Goal: Task Accomplishment & Management: Manage account settings

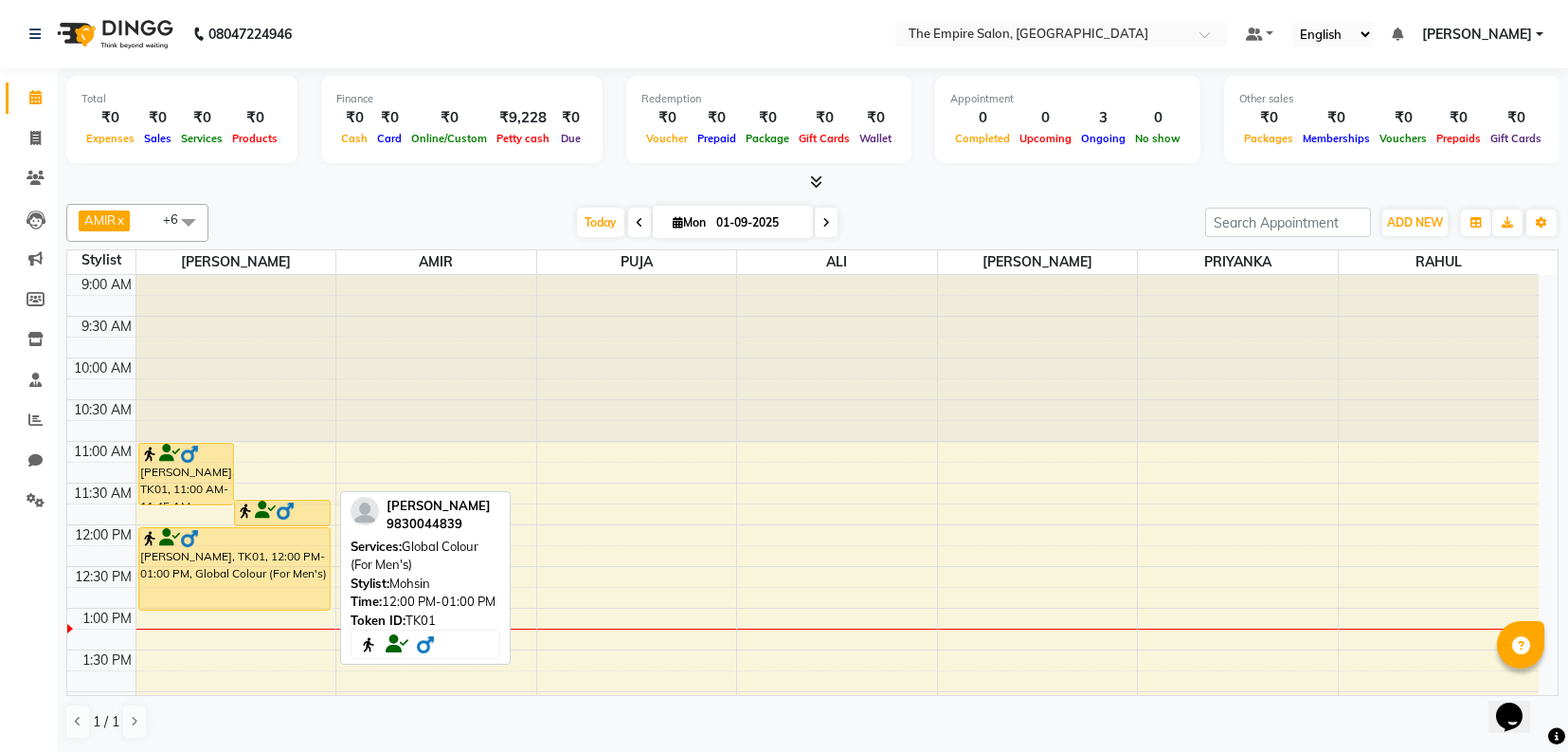
click at [178, 571] on div "[PERSON_NAME], TK01, 12:00 PM-01:00 PM, Global Colour (For Men's)" at bounding box center [234, 569] width 190 height 82
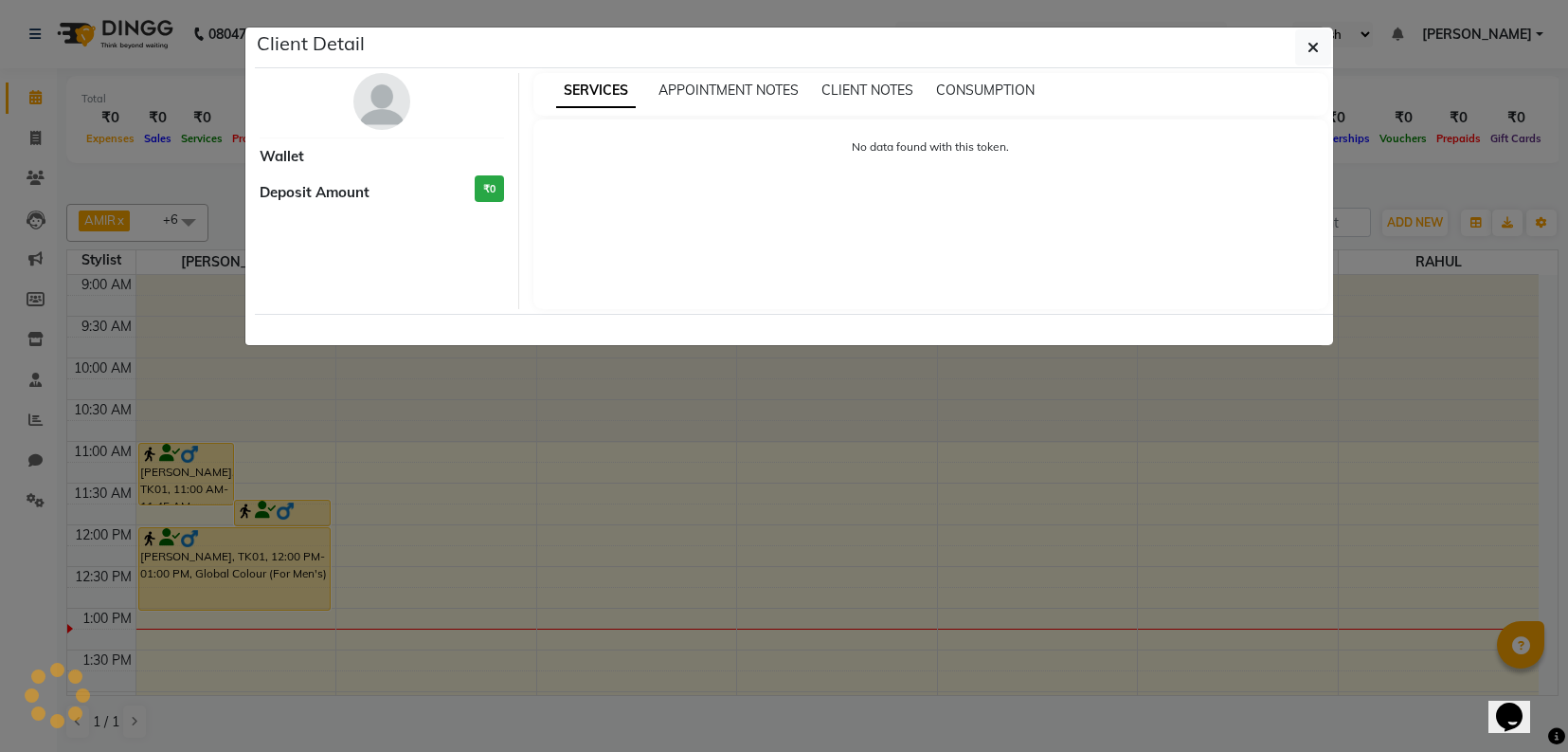
select select "1"
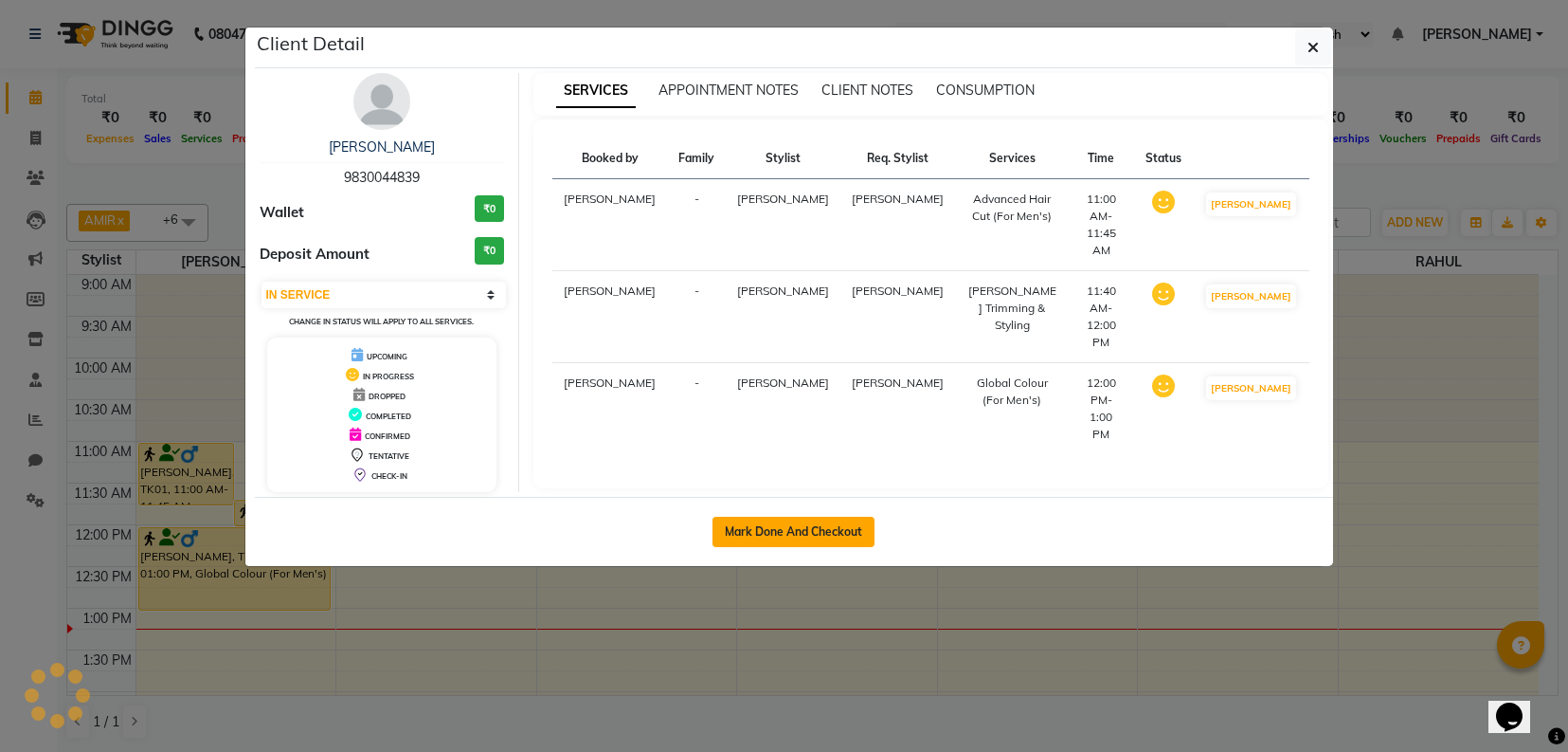
click at [801, 534] on button "Mark Done And Checkout" at bounding box center [793, 532] width 162 height 31
select select "service"
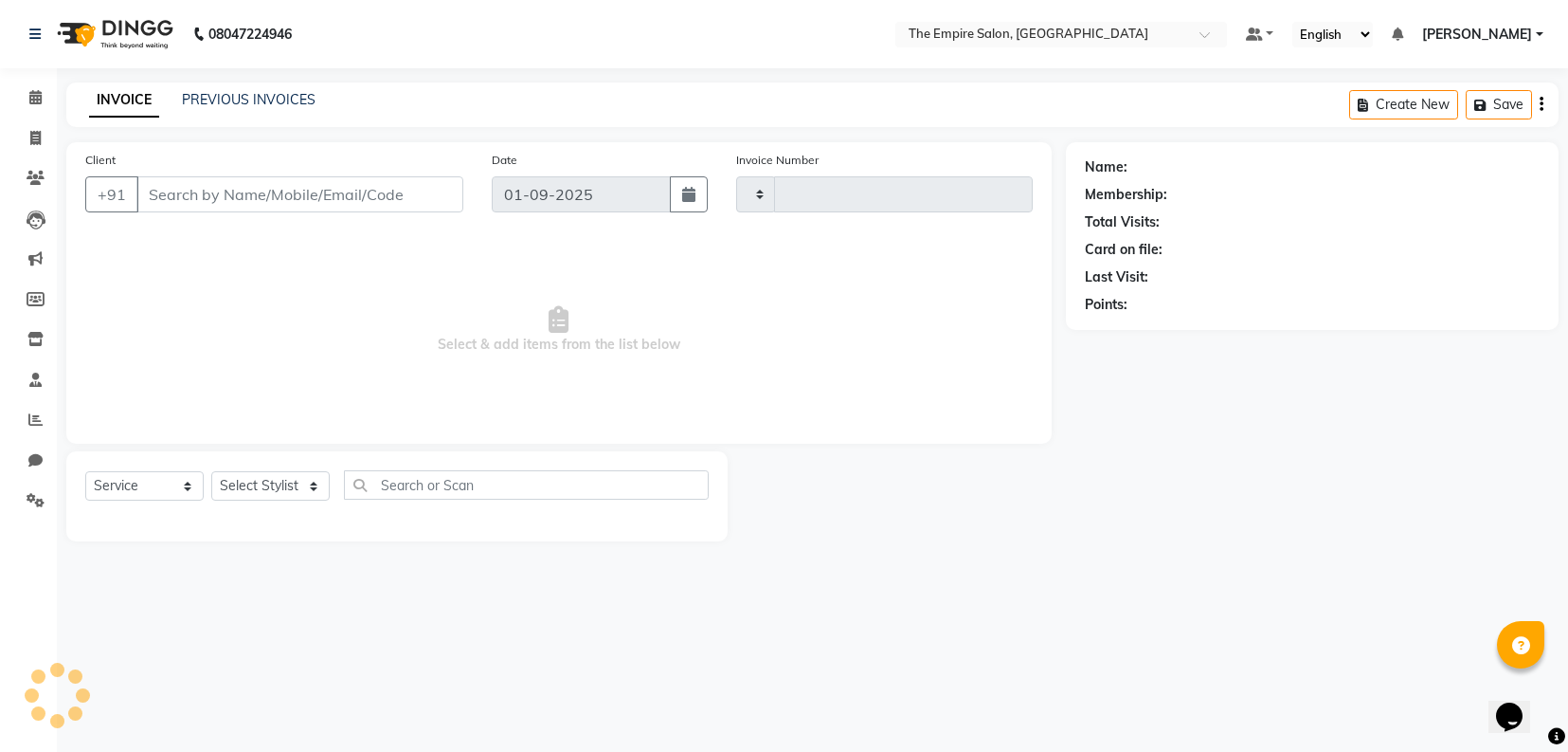
type input "1317"
select select "8221"
type input "9830044839"
select select "78686"
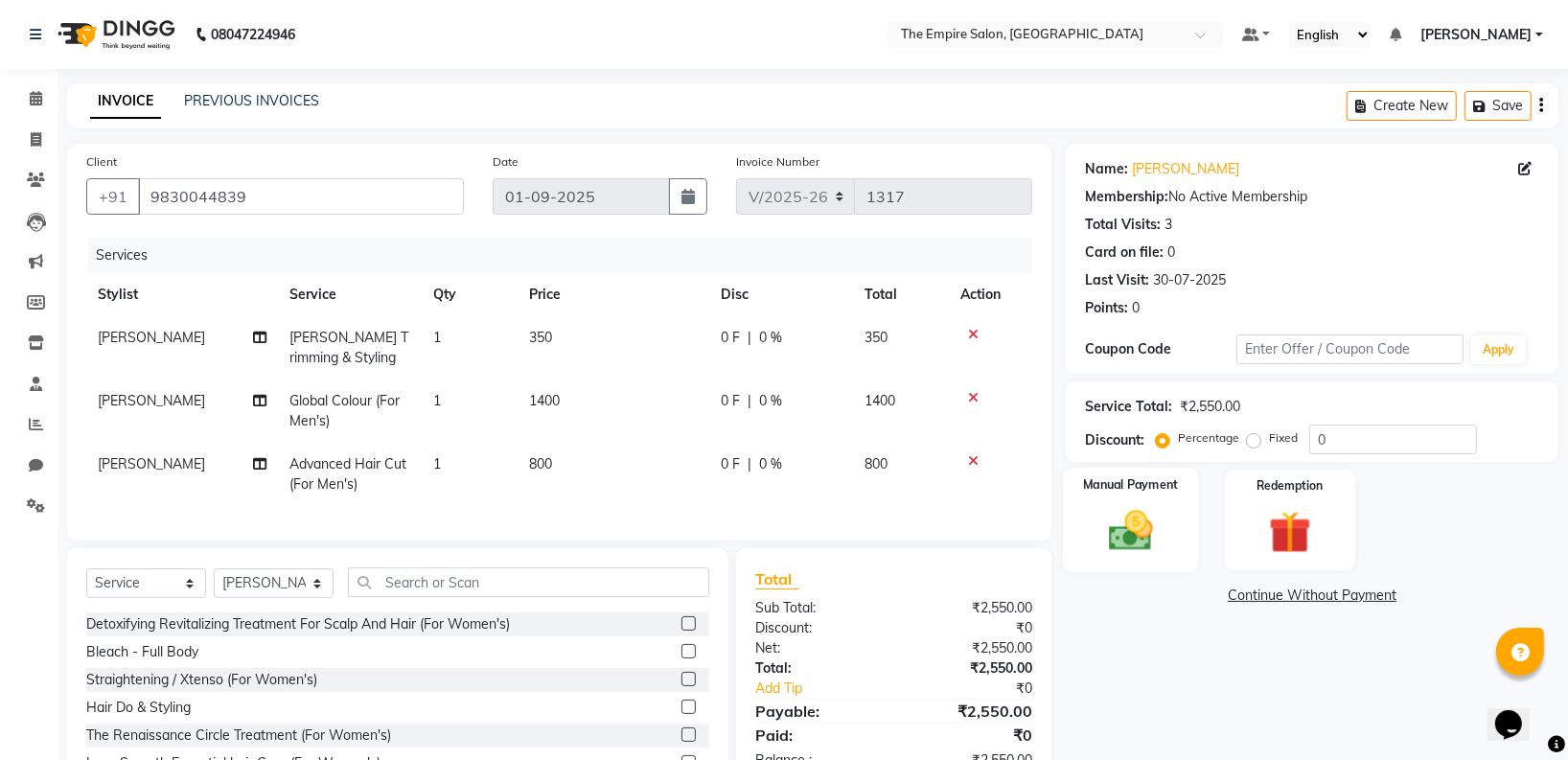
click at [1117, 518] on img at bounding box center [1131, 530] width 72 height 50
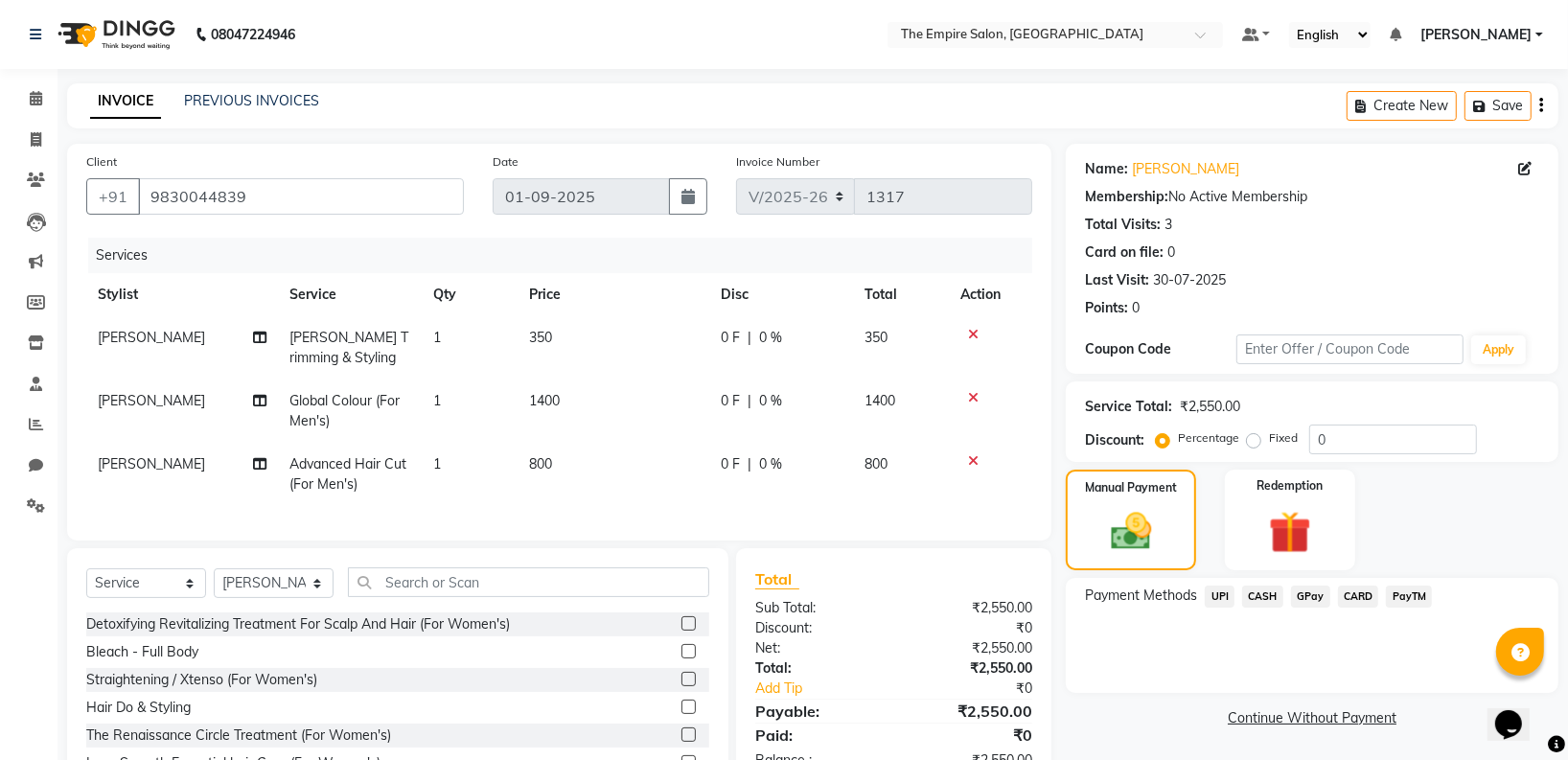
click at [1263, 592] on span "CASH" at bounding box center [1262, 596] width 41 height 22
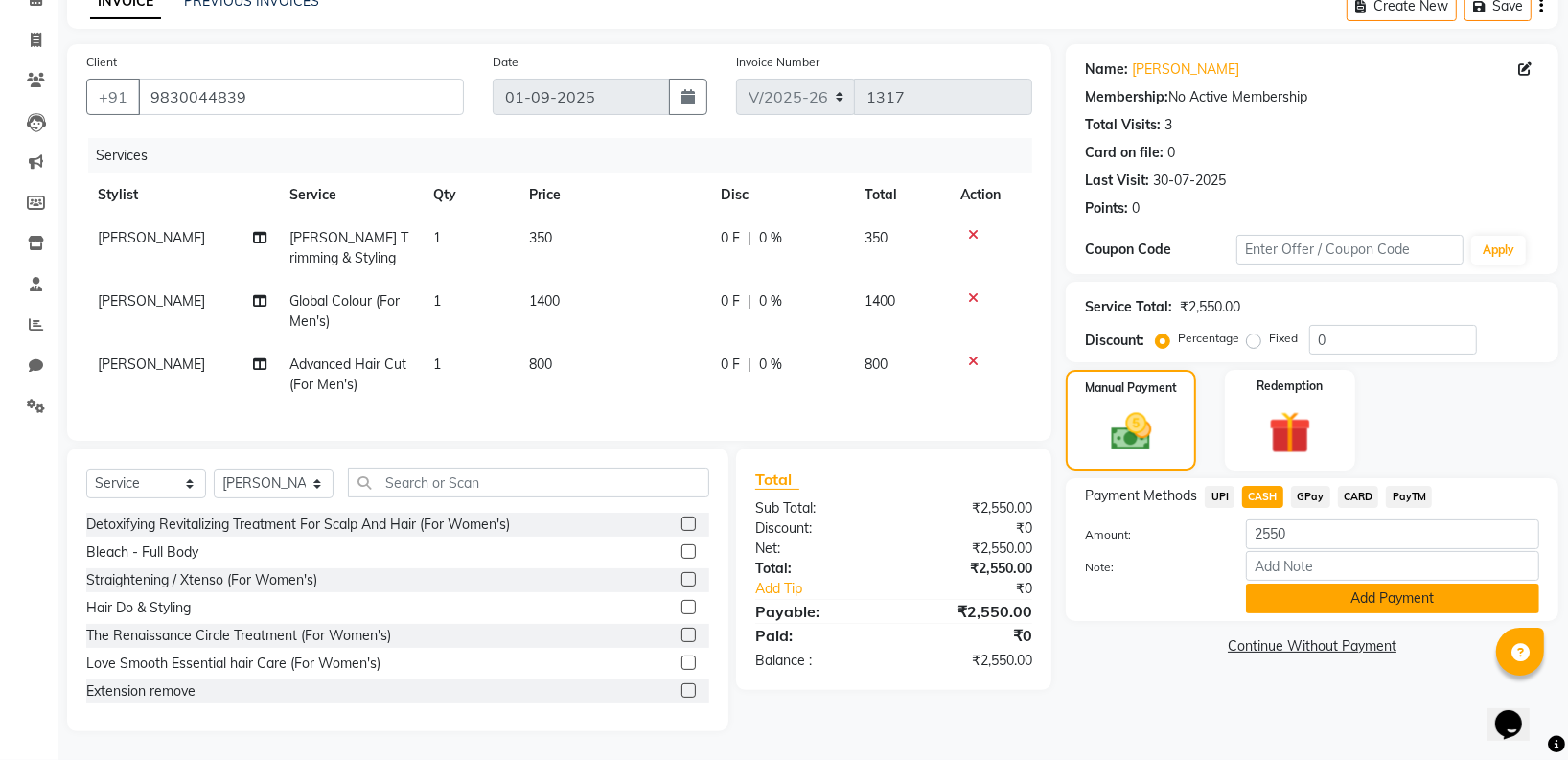
click at [1363, 583] on button "Add Payment" at bounding box center [1392, 598] width 293 height 30
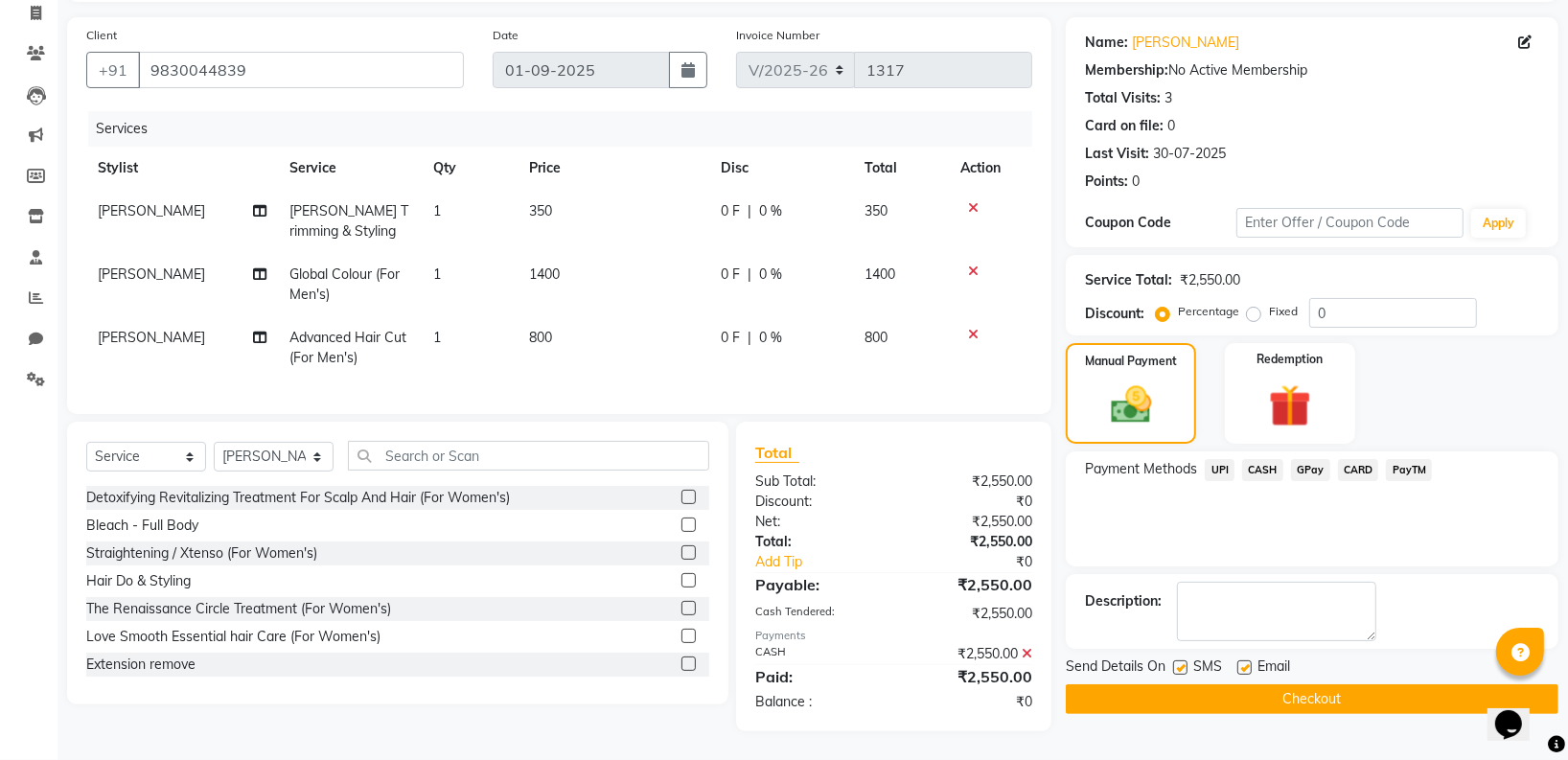
scroll to position [144, 0]
click at [1294, 684] on button "Checkout" at bounding box center [1312, 699] width 492 height 30
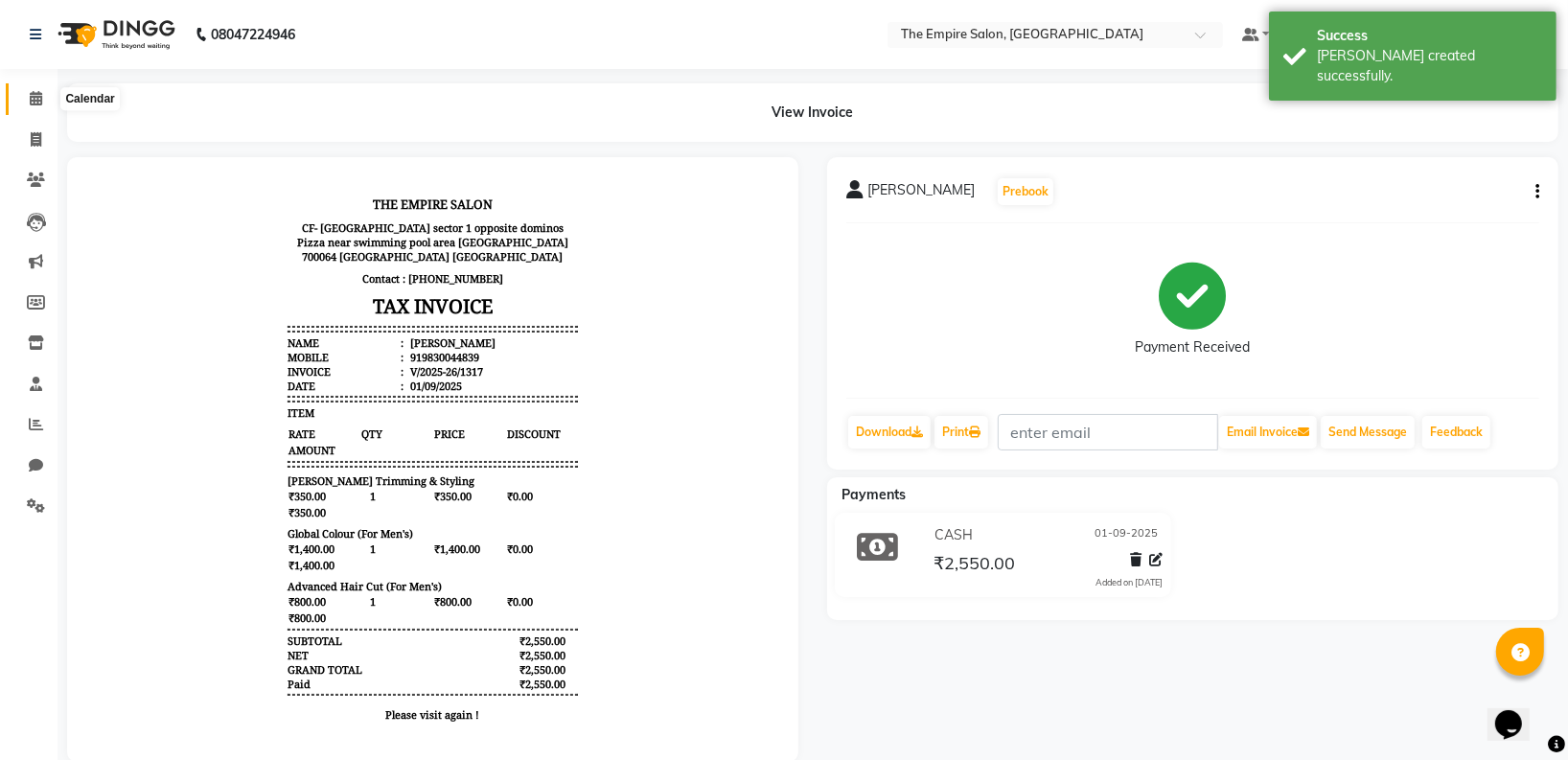
click at [39, 99] on icon at bounding box center [36, 98] width 13 height 15
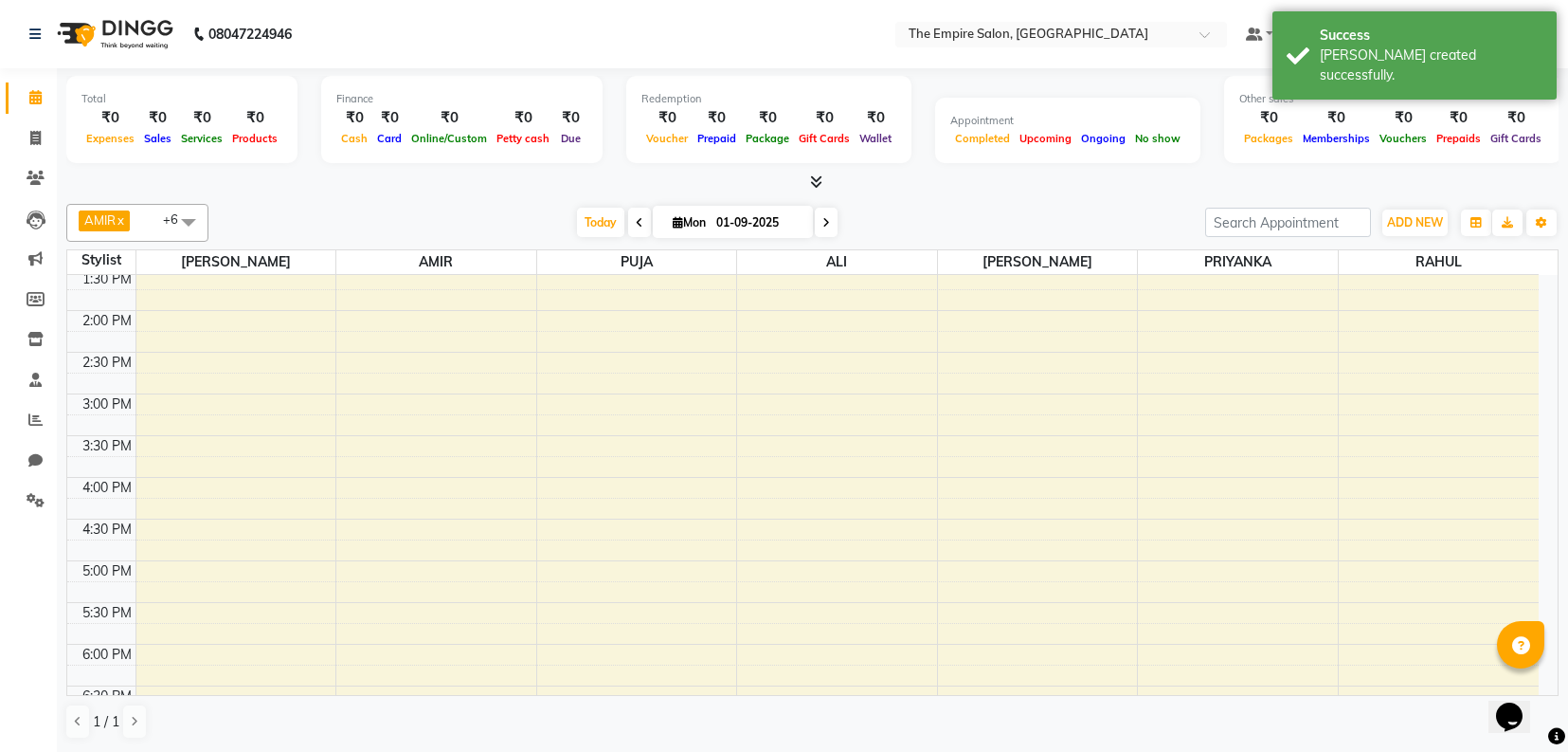
scroll to position [591, 0]
click at [167, 498] on div "8:00 AM 8:30 AM 9:00 AM 9:30 AM 10:00 AM 10:30 AM 11:00 AM 11:30 AM 12:00 PM 12…" at bounding box center [803, 194] width 1472 height 1000
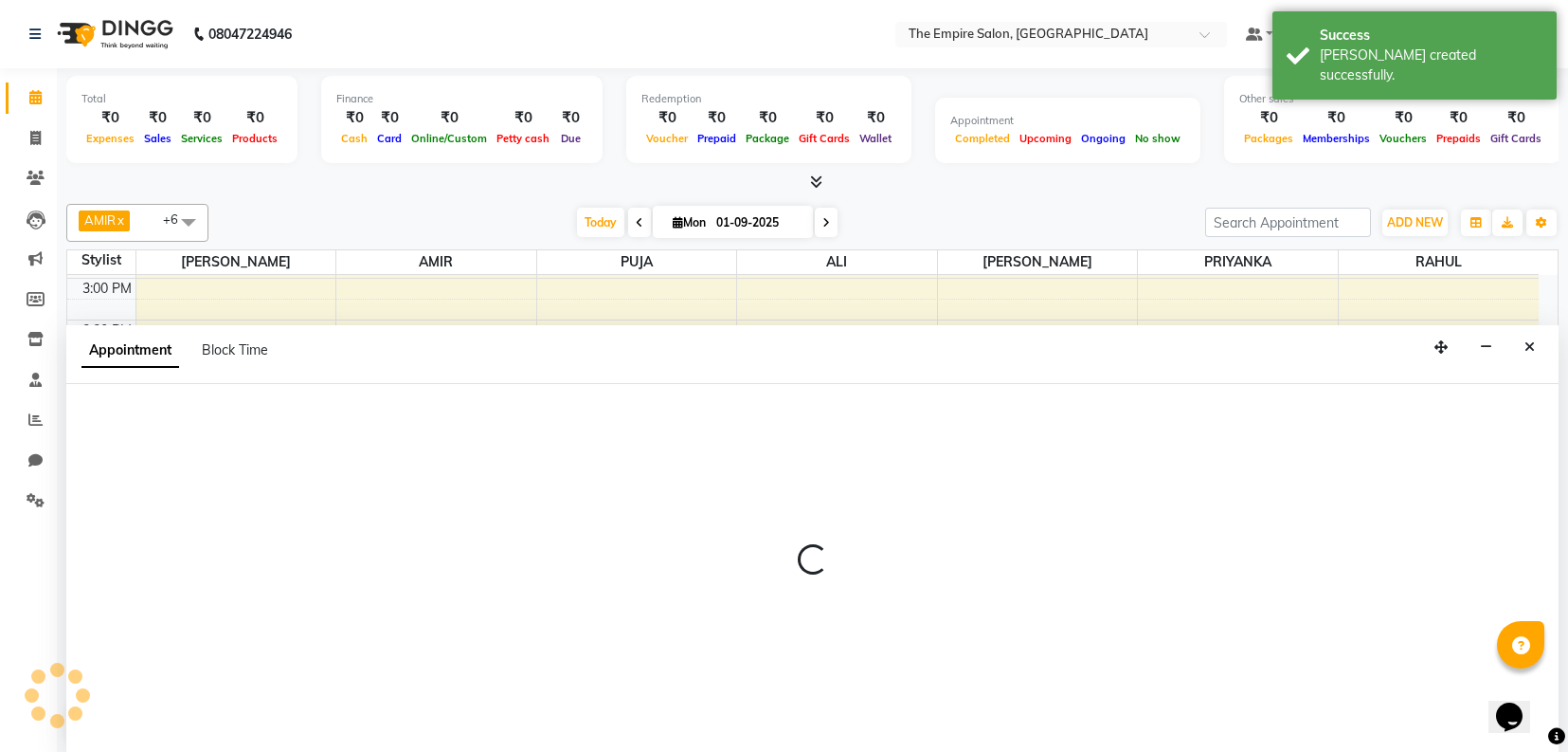
select select "78686"
select select "tentative"
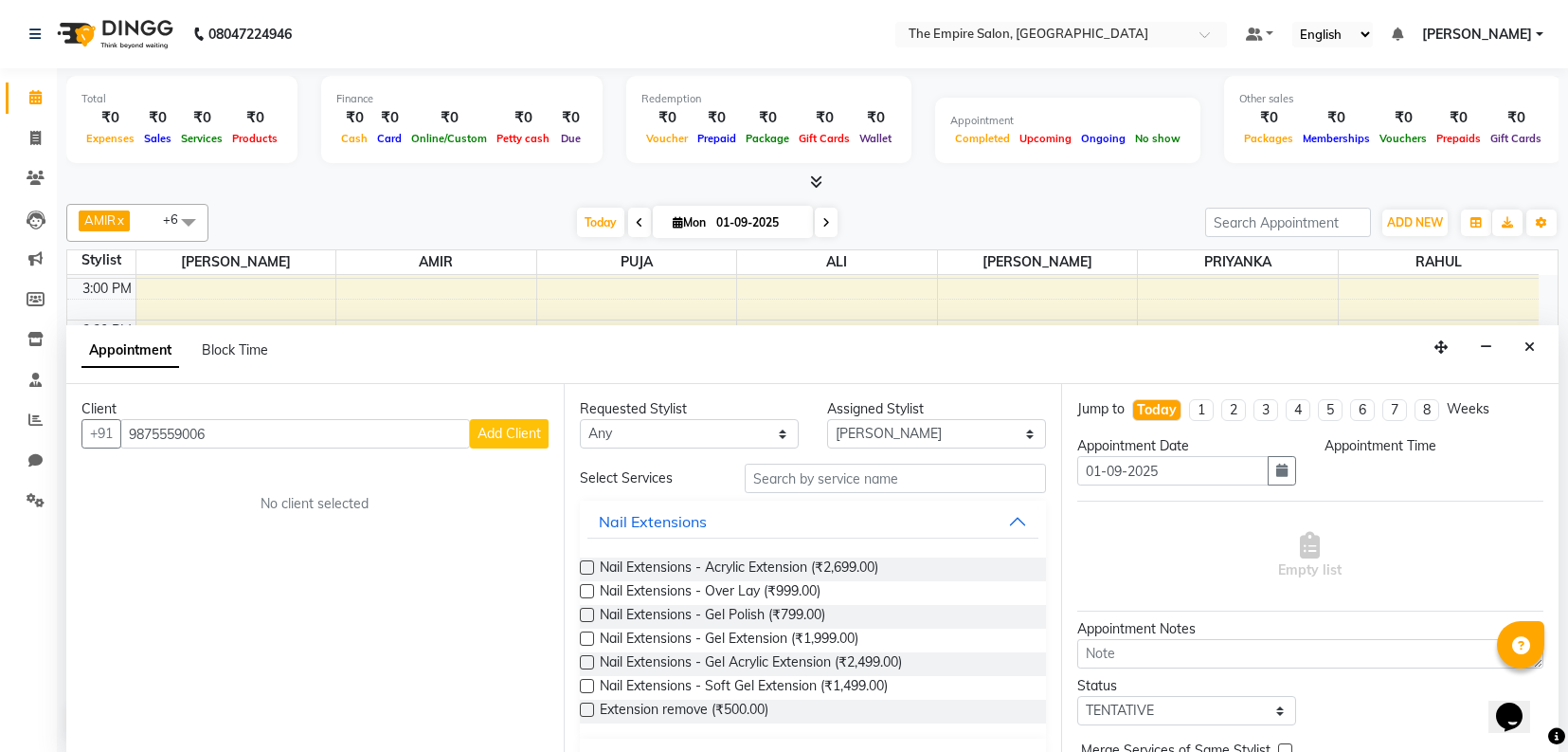
type input "9875559006"
click at [495, 444] on button "Add Client" at bounding box center [510, 433] width 79 height 30
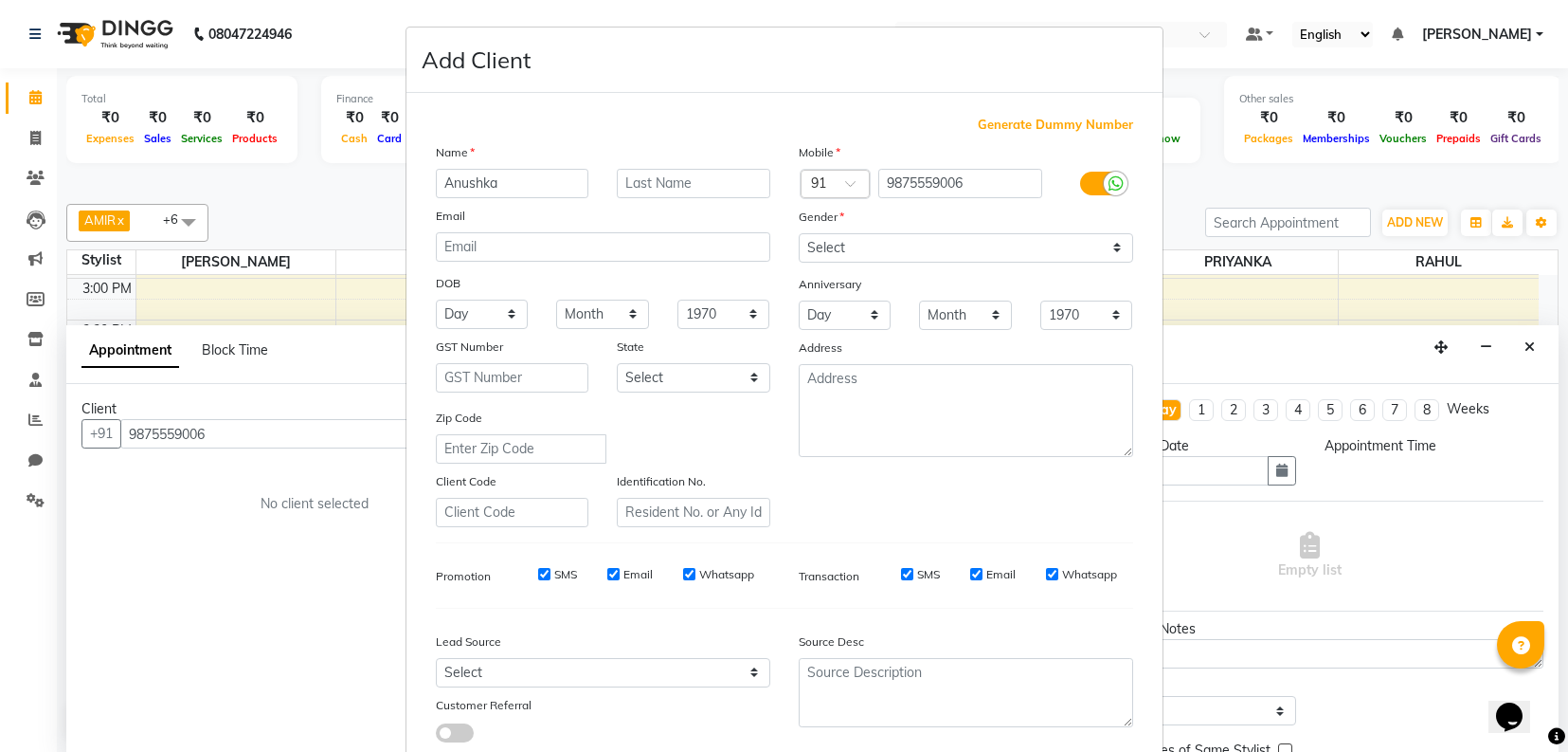
type input "Anushka"
type input "[PERSON_NAME]"
click at [872, 245] on select "Select [DEMOGRAPHIC_DATA] [DEMOGRAPHIC_DATA] Other Prefer Not To Say" at bounding box center [966, 248] width 334 height 30
select select "[DEMOGRAPHIC_DATA]"
click at [799, 233] on select "Select [DEMOGRAPHIC_DATA] [DEMOGRAPHIC_DATA] Other Prefer Not To Say" at bounding box center [966, 248] width 334 height 30
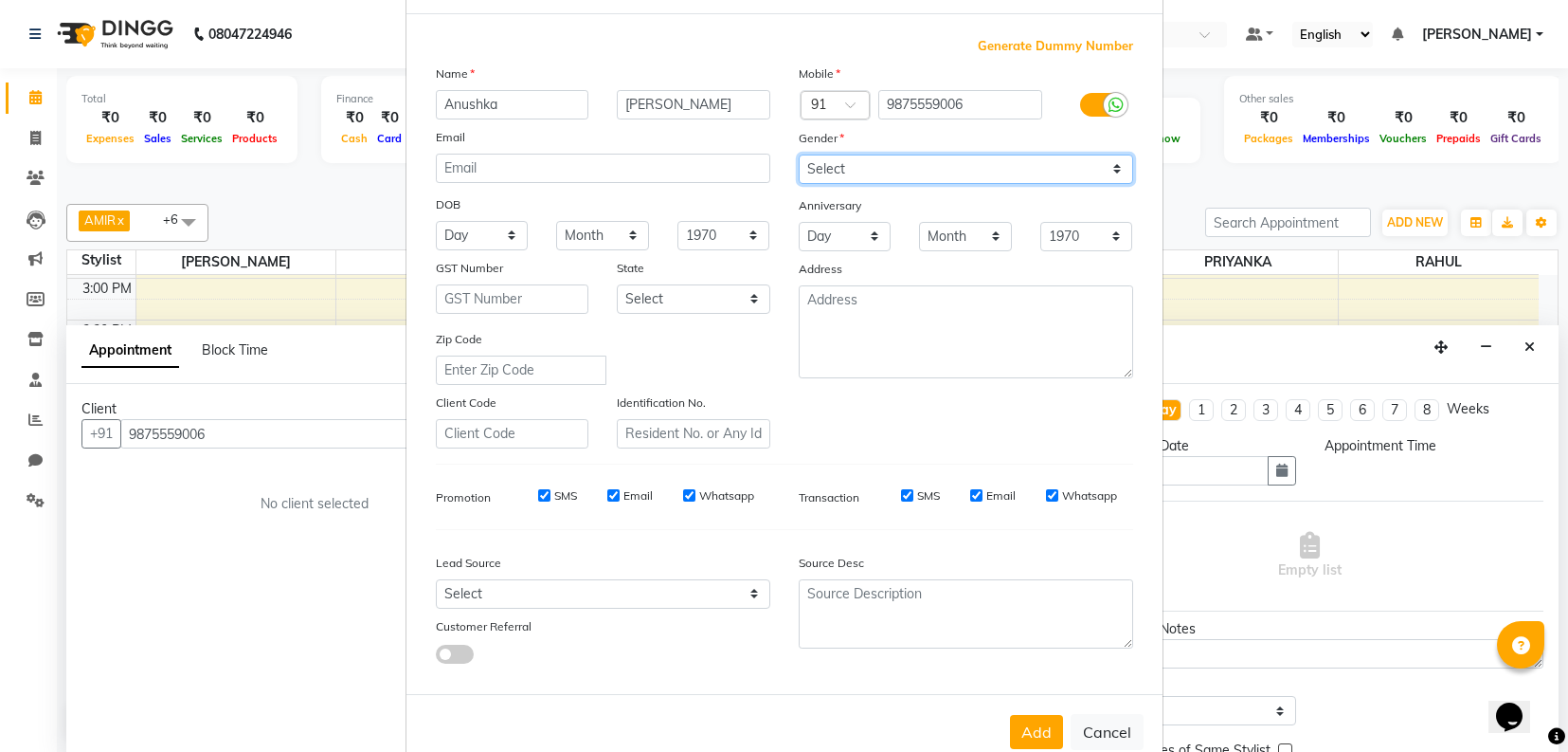
scroll to position [115, 0]
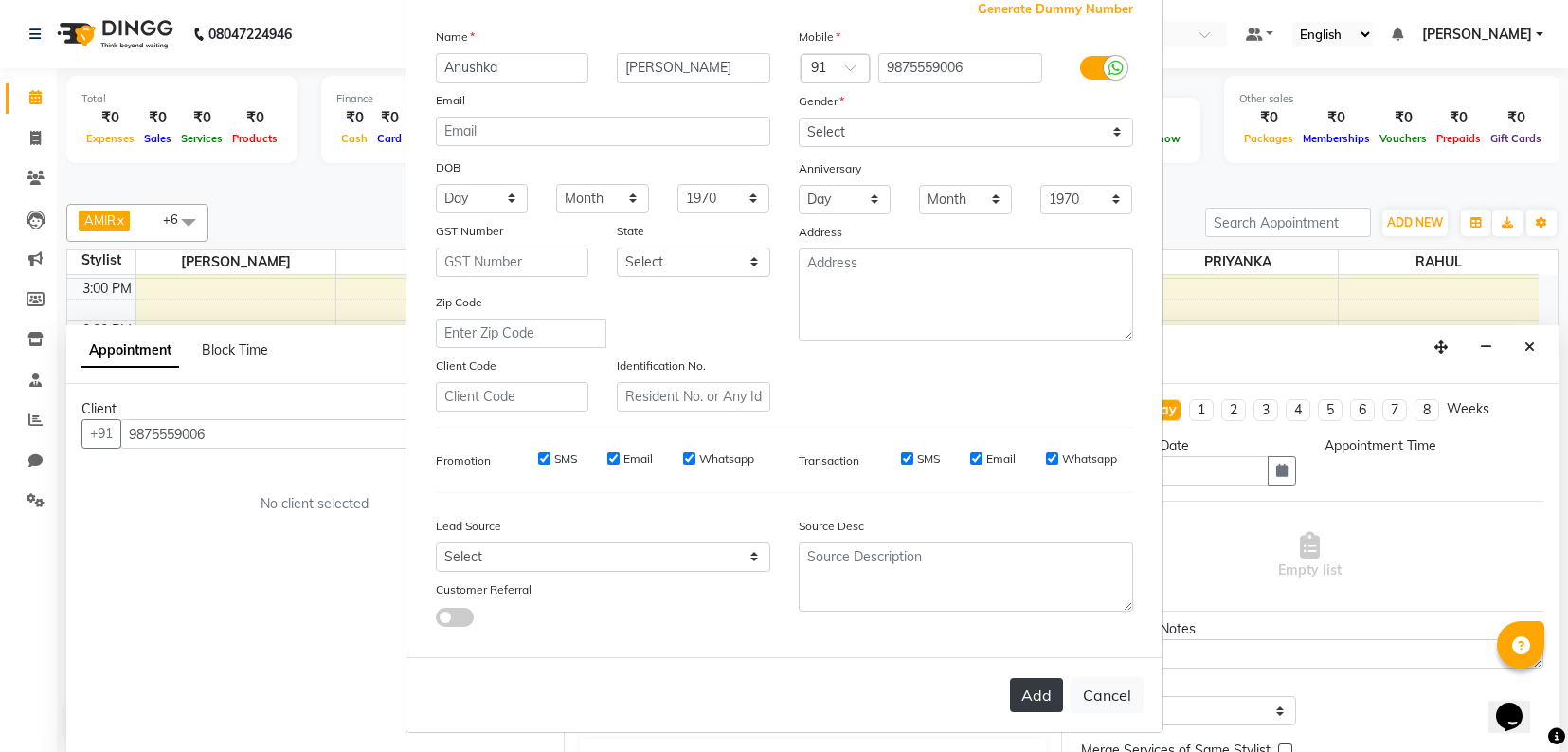
click at [1014, 683] on button "Add" at bounding box center [1036, 695] width 53 height 35
select select
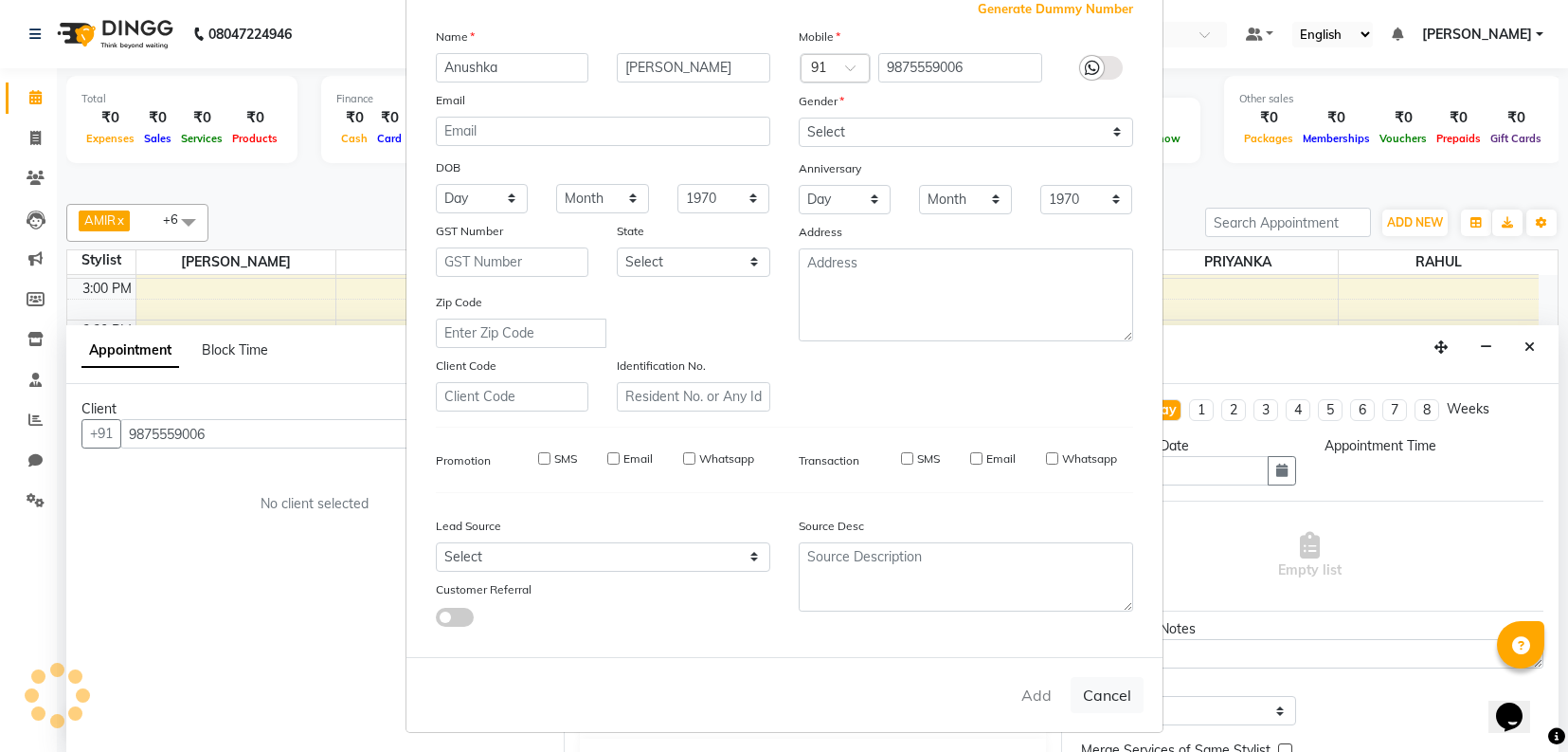
select select
checkbox input "false"
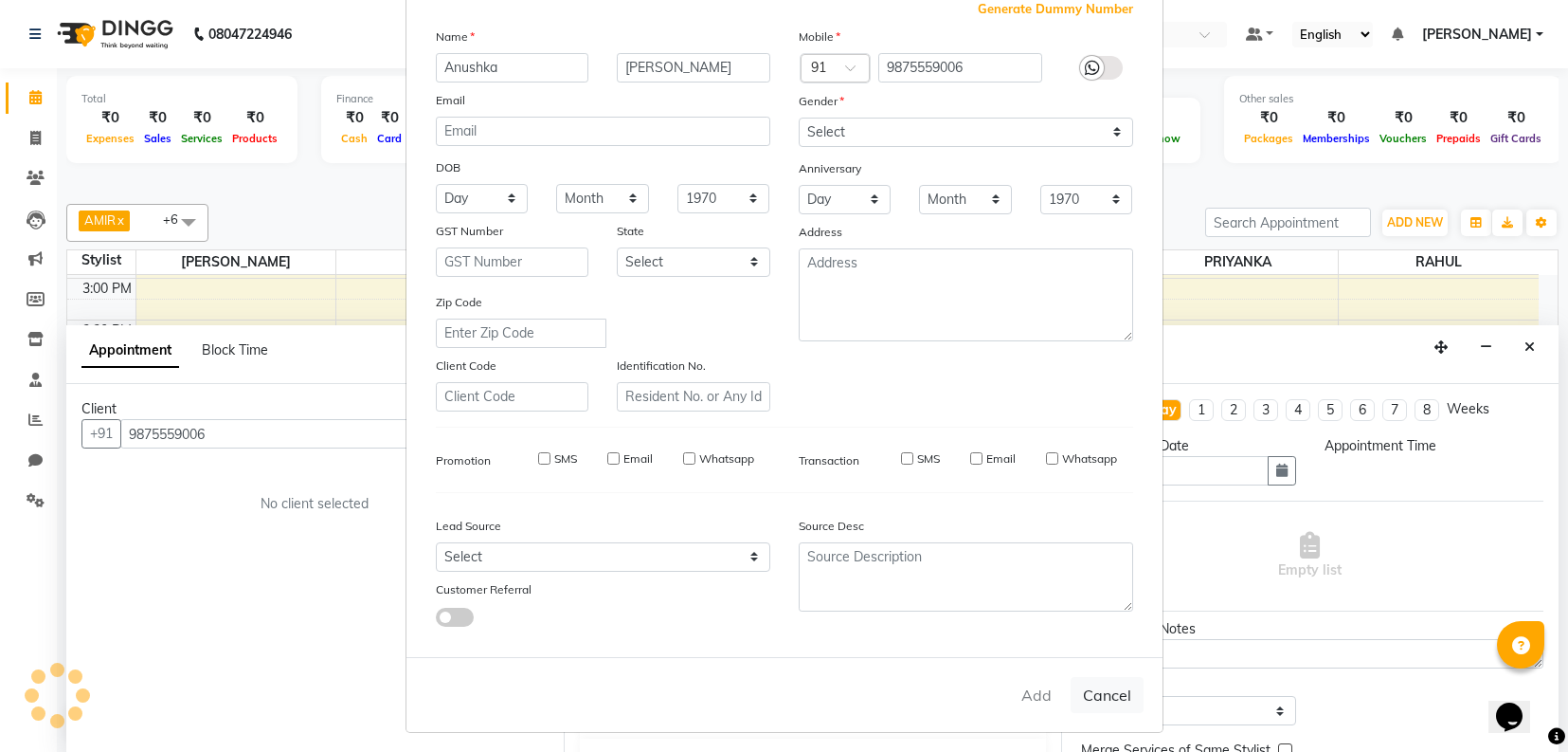
checkbox input "false"
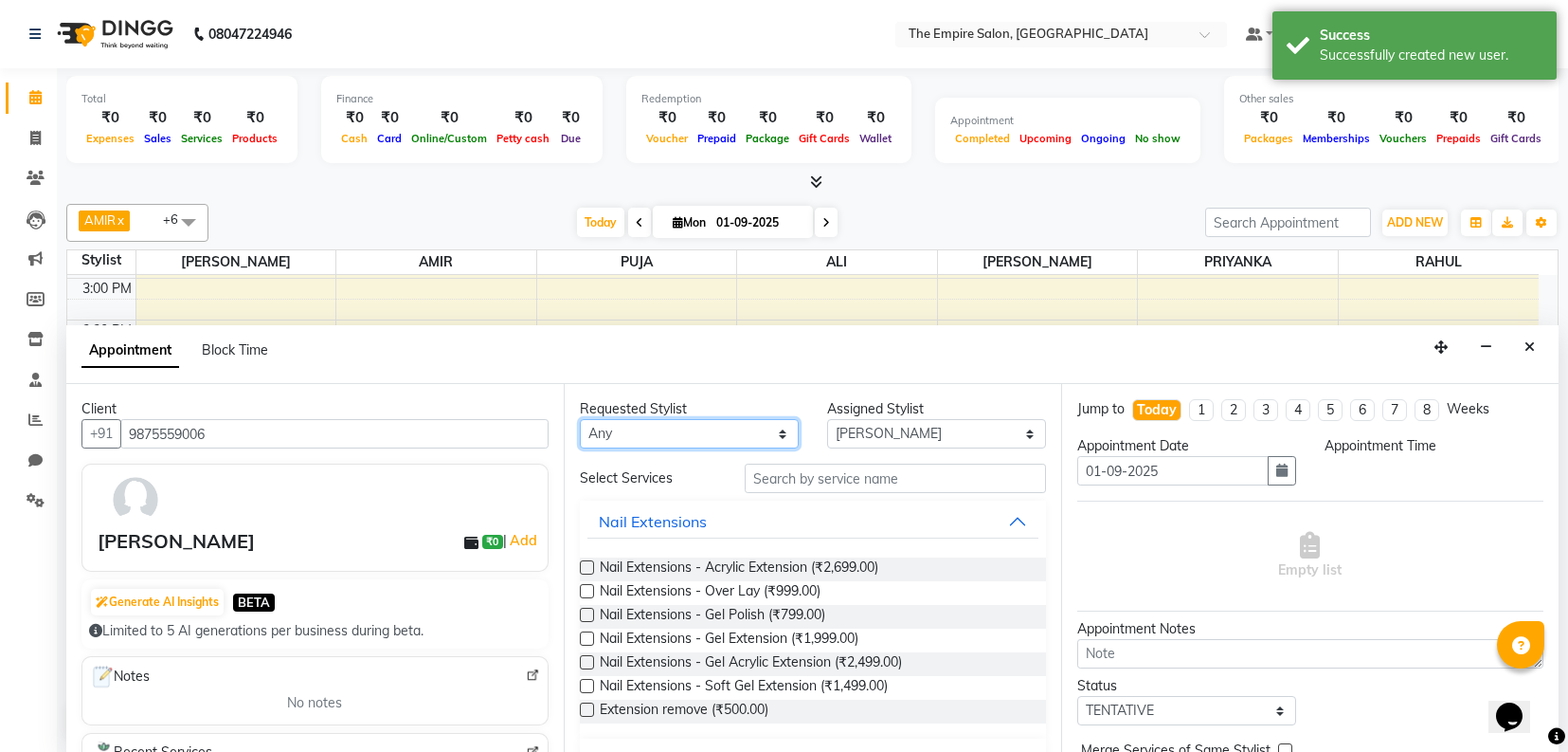
click at [661, 442] on select "Any [PERSON_NAME] [PERSON_NAME] [PERSON_NAME] PRIYANKA PUJA [PERSON_NAME] [PERS…" at bounding box center [689, 433] width 219 height 30
select select "78686"
click at [580, 420] on select "Any [PERSON_NAME] [PERSON_NAME] [PERSON_NAME] PRIYANKA PUJA [PERSON_NAME] [PERS…" at bounding box center [689, 433] width 219 height 30
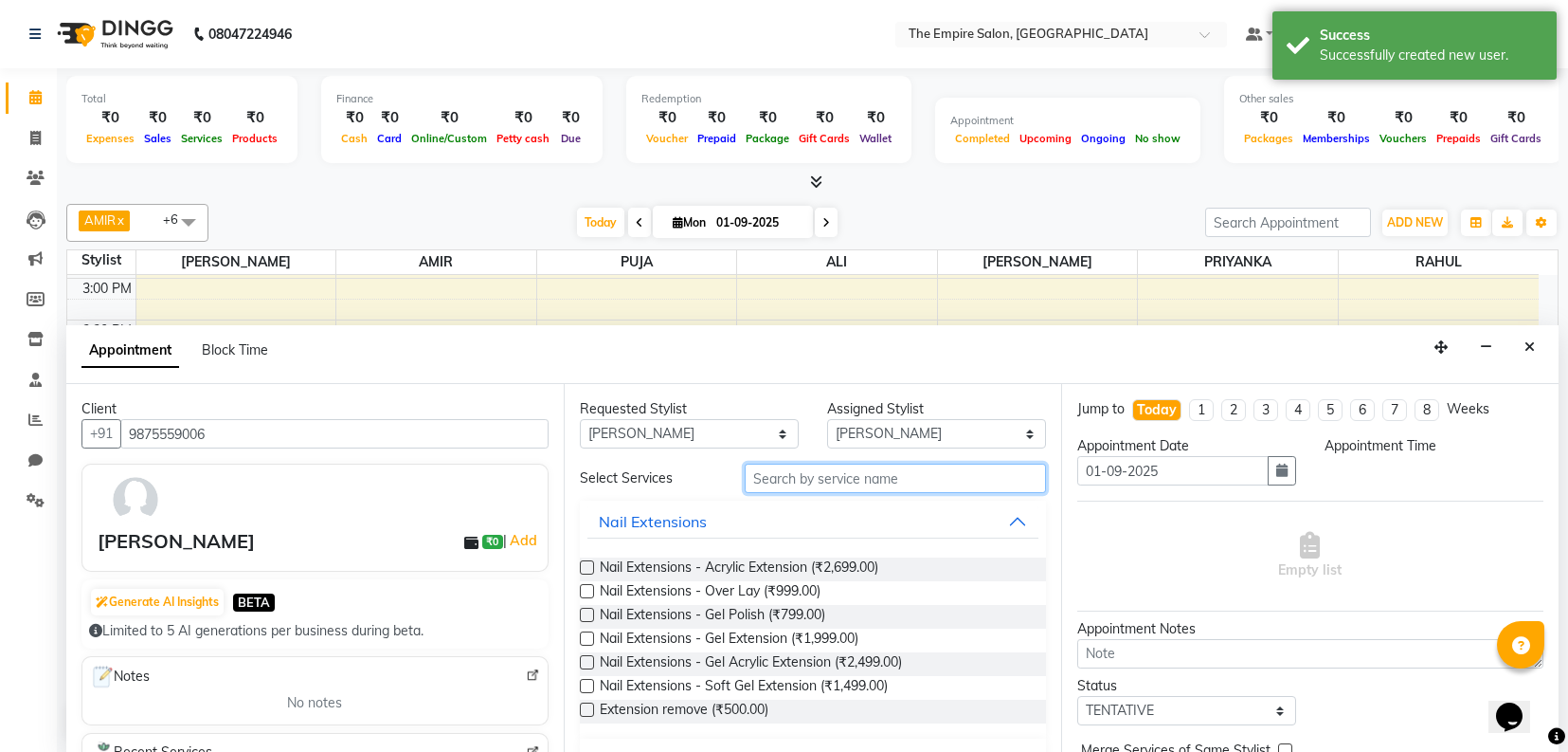
click at [843, 476] on input "text" at bounding box center [896, 478] width 302 height 30
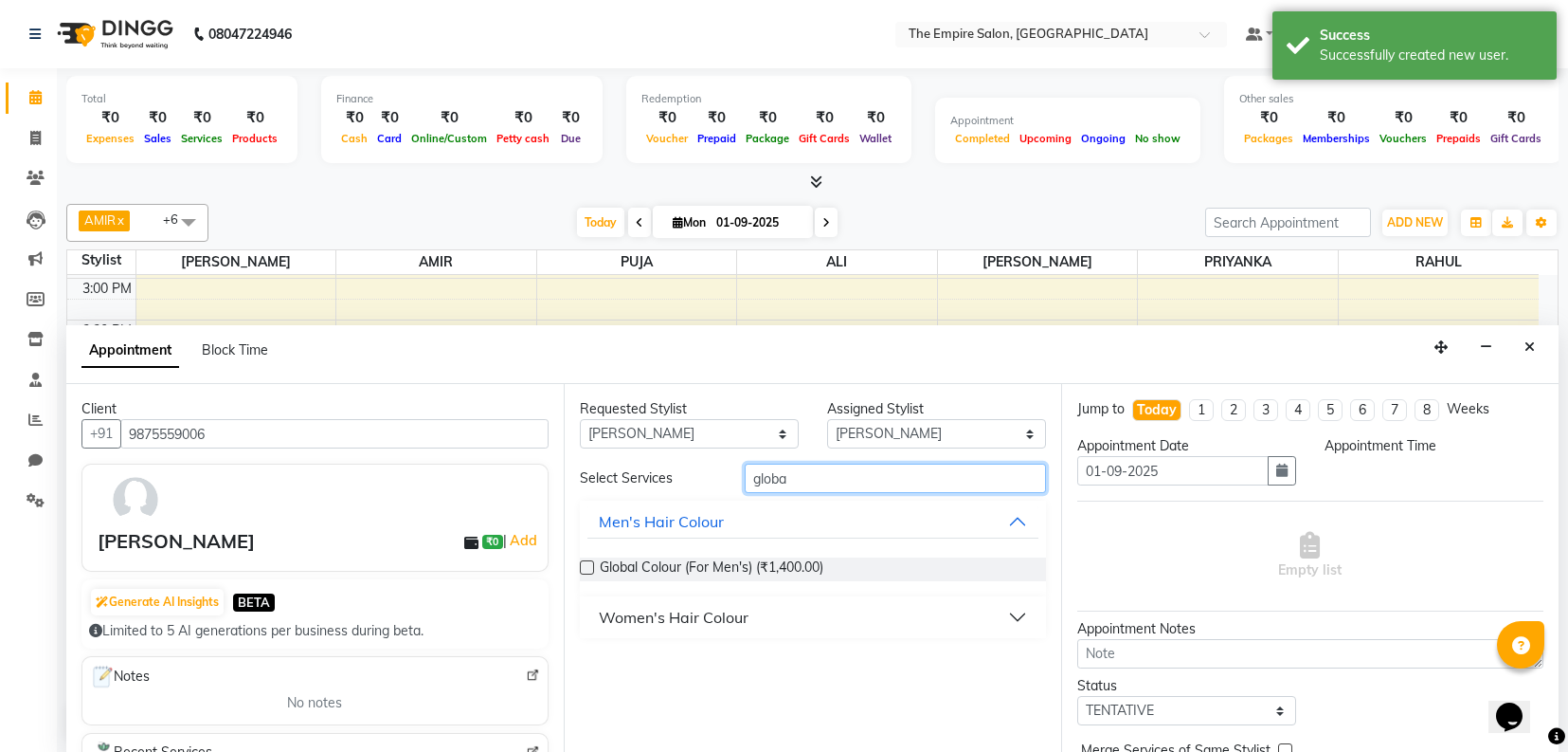
type input "globa"
click at [640, 608] on div "Women's Hair Colour" at bounding box center [674, 618] width 150 height 23
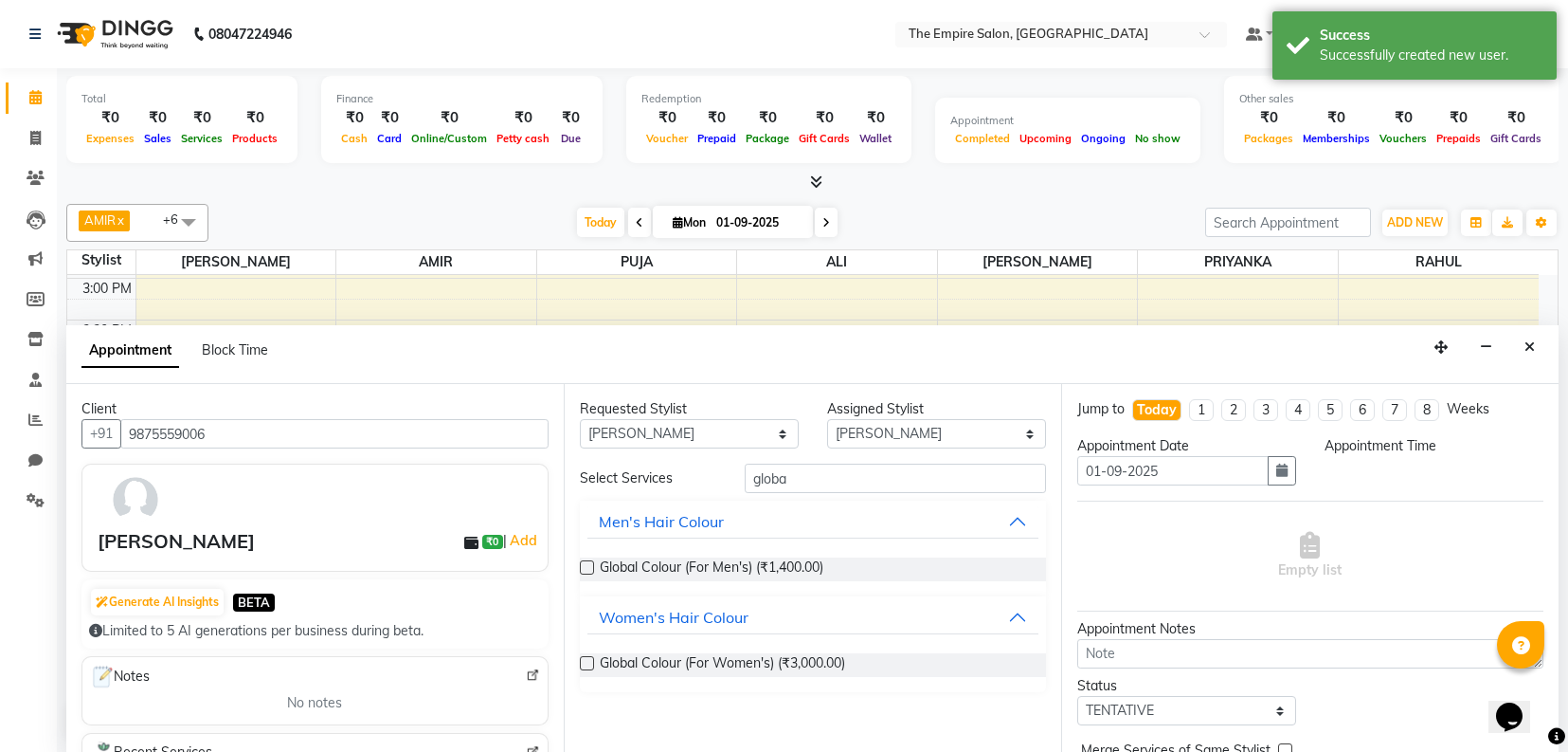
click at [586, 665] on label at bounding box center [587, 663] width 14 height 14
click at [586, 665] on input "checkbox" at bounding box center [586, 665] width 12 height 12
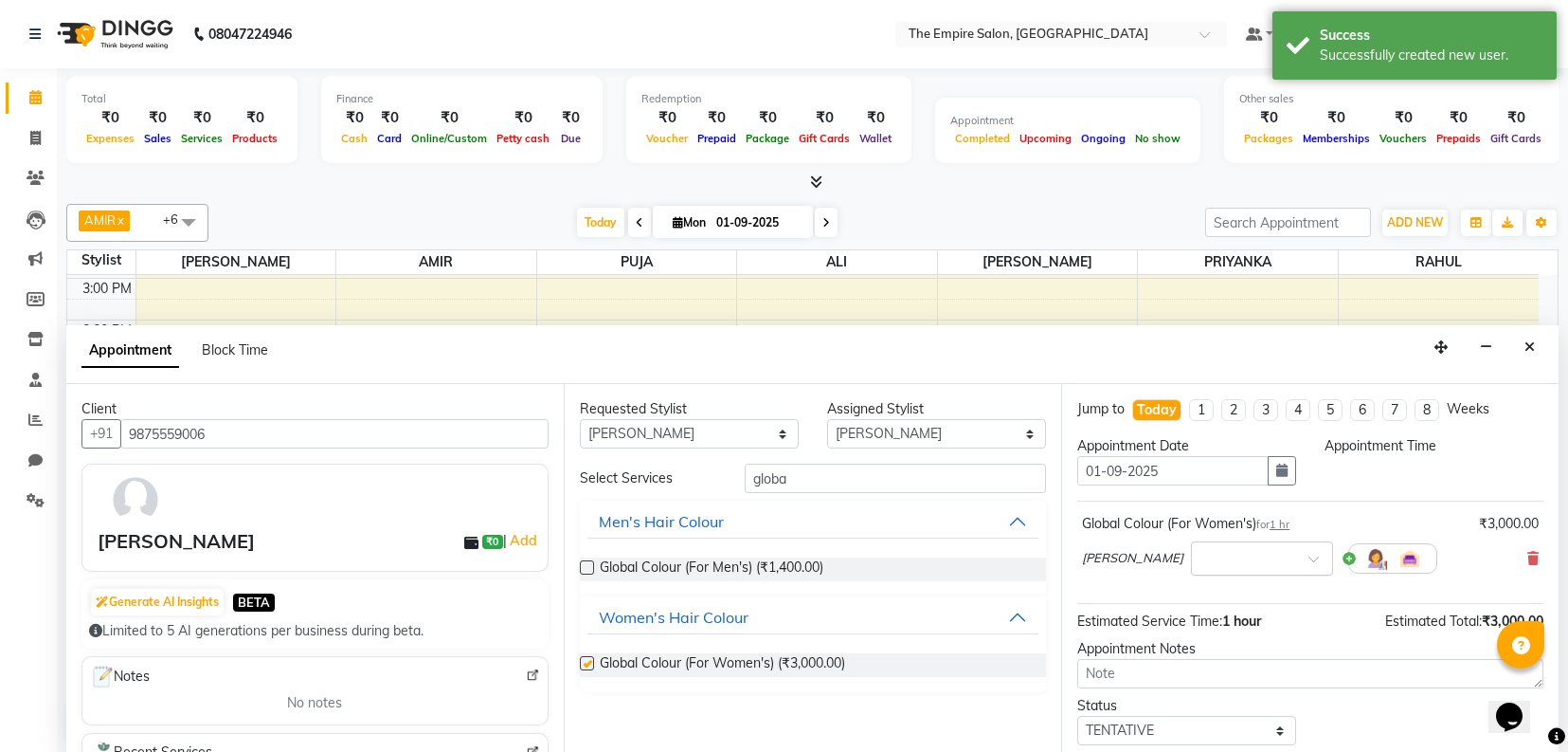
checkbox input "false"
click at [1410, 458] on div "Appointment Time" at bounding box center [1435, 468] width 248 height 64
click at [1357, 473] on div "Appointment Time" at bounding box center [1435, 468] width 248 height 64
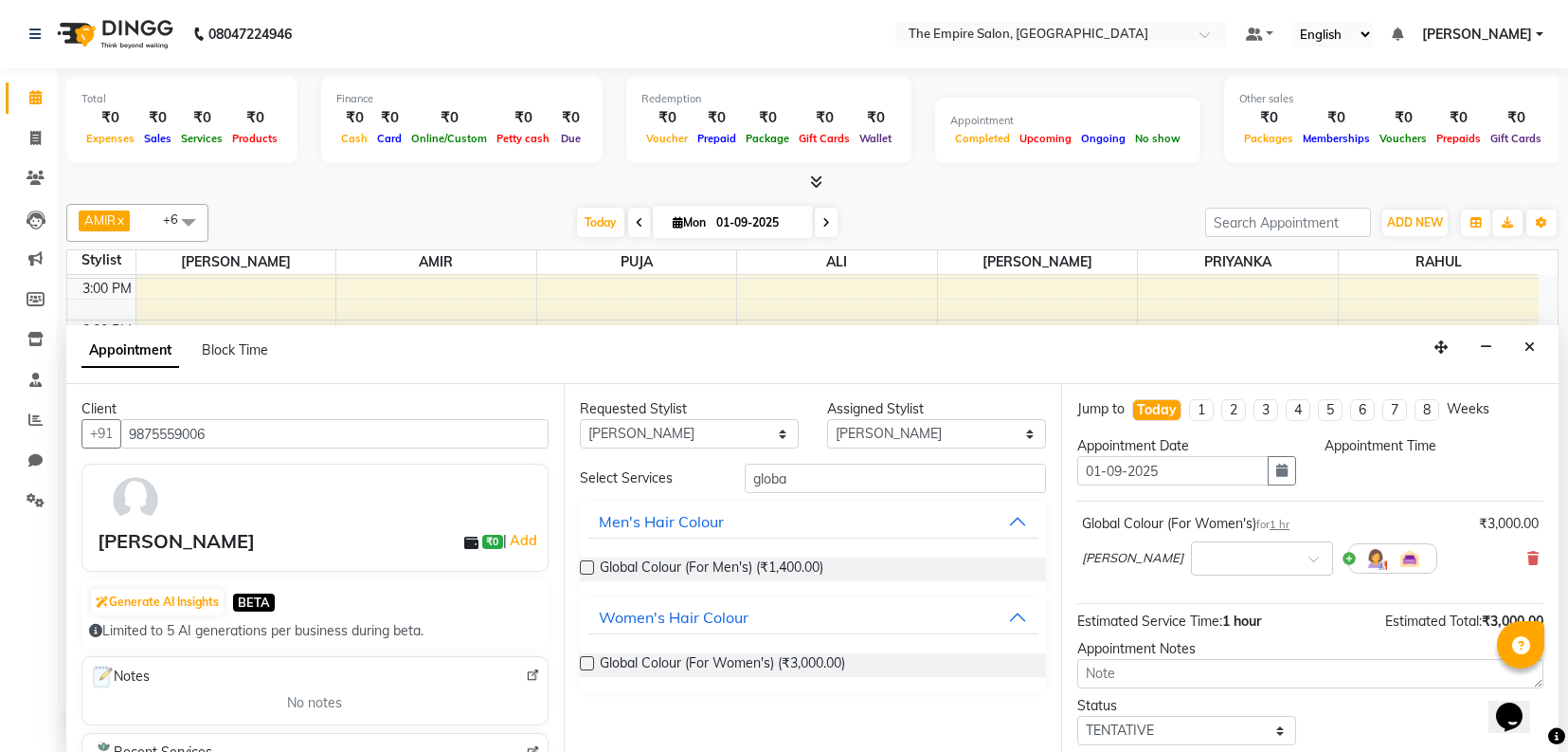
click at [1404, 451] on div "Appointment Time" at bounding box center [1435, 446] width 219 height 20
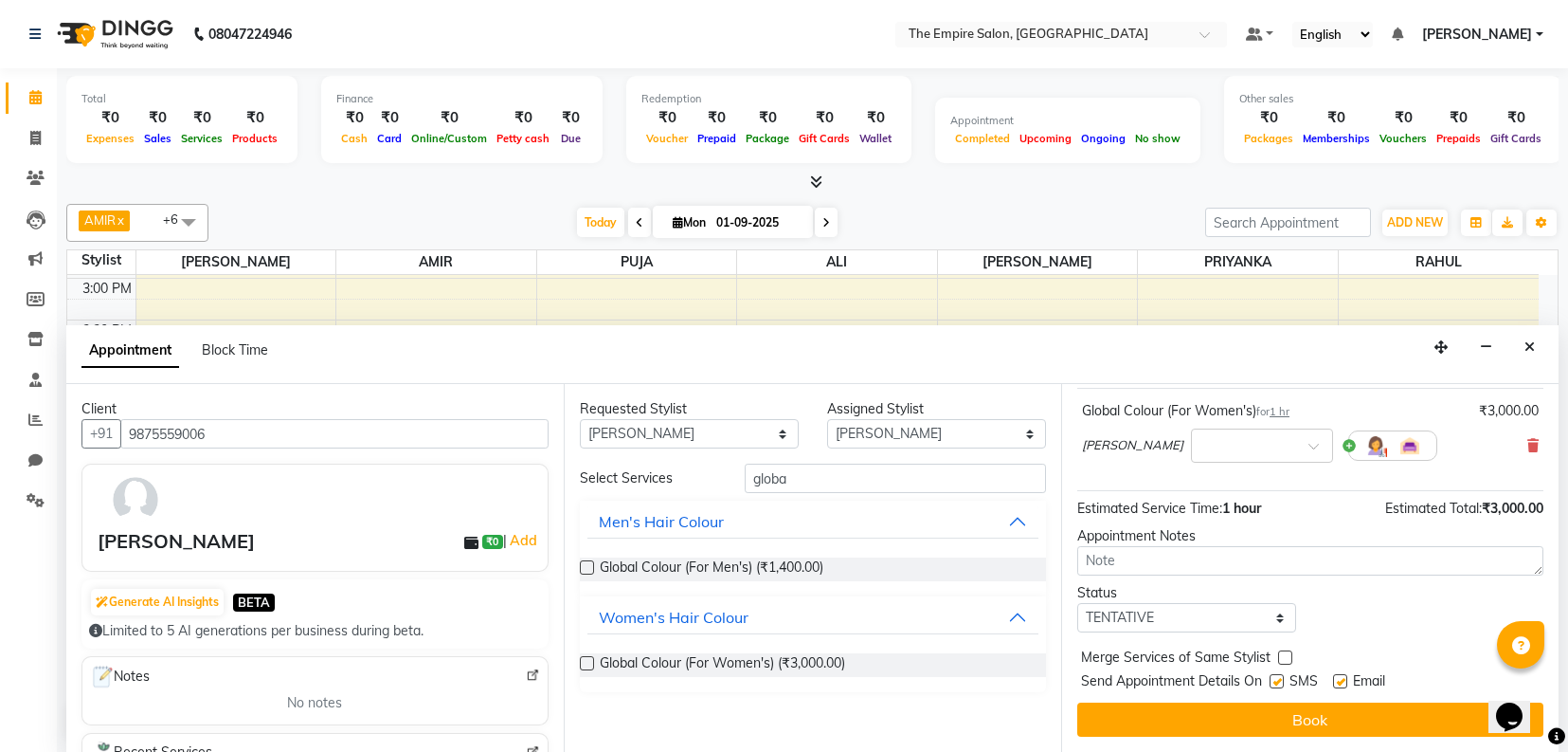
scroll to position [0, 0]
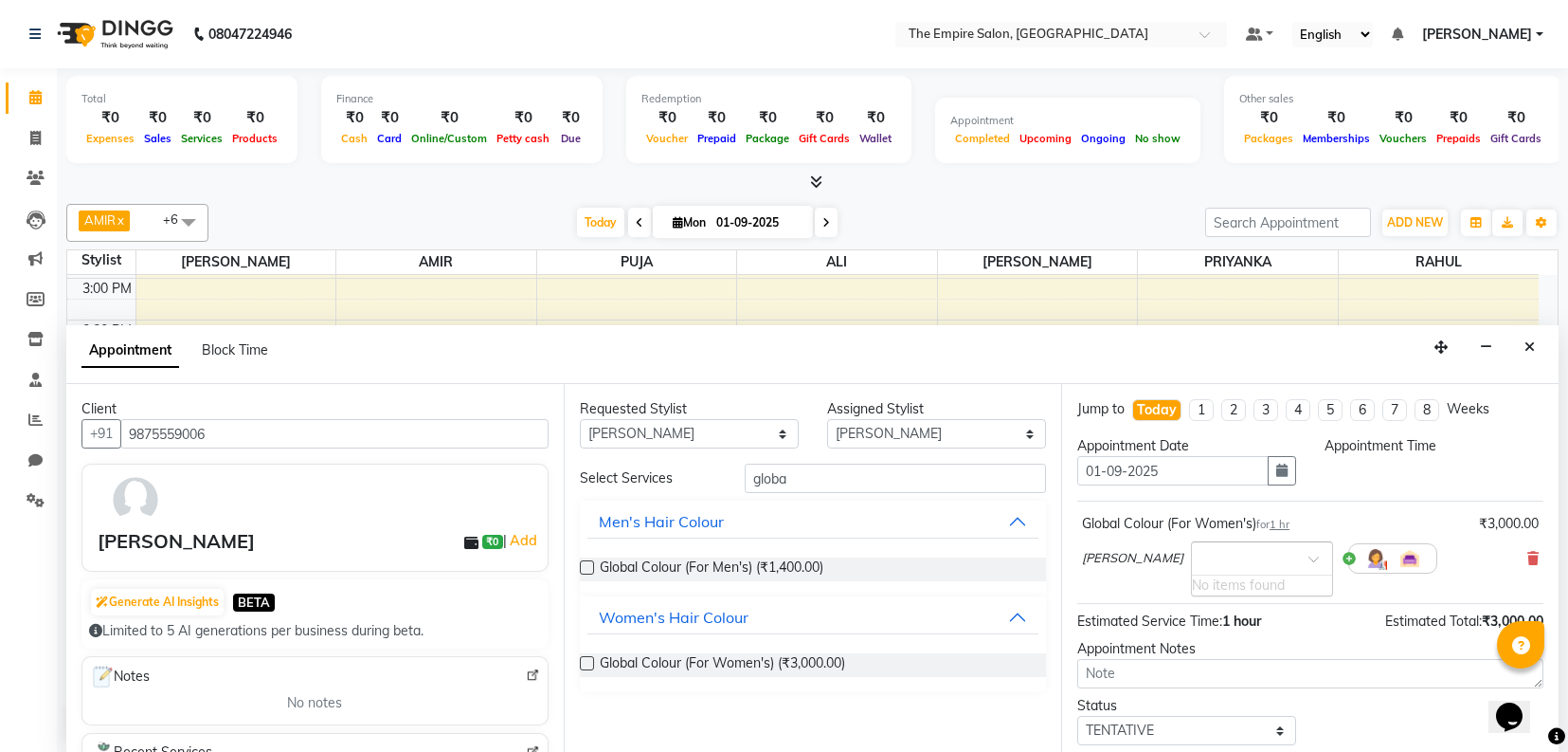
click at [1201, 549] on input "text" at bounding box center [1242, 556] width 84 height 20
click at [1266, 550] on div at bounding box center [1263, 556] width 140 height 20
click at [1360, 466] on div "Appointment Time" at bounding box center [1435, 468] width 248 height 64
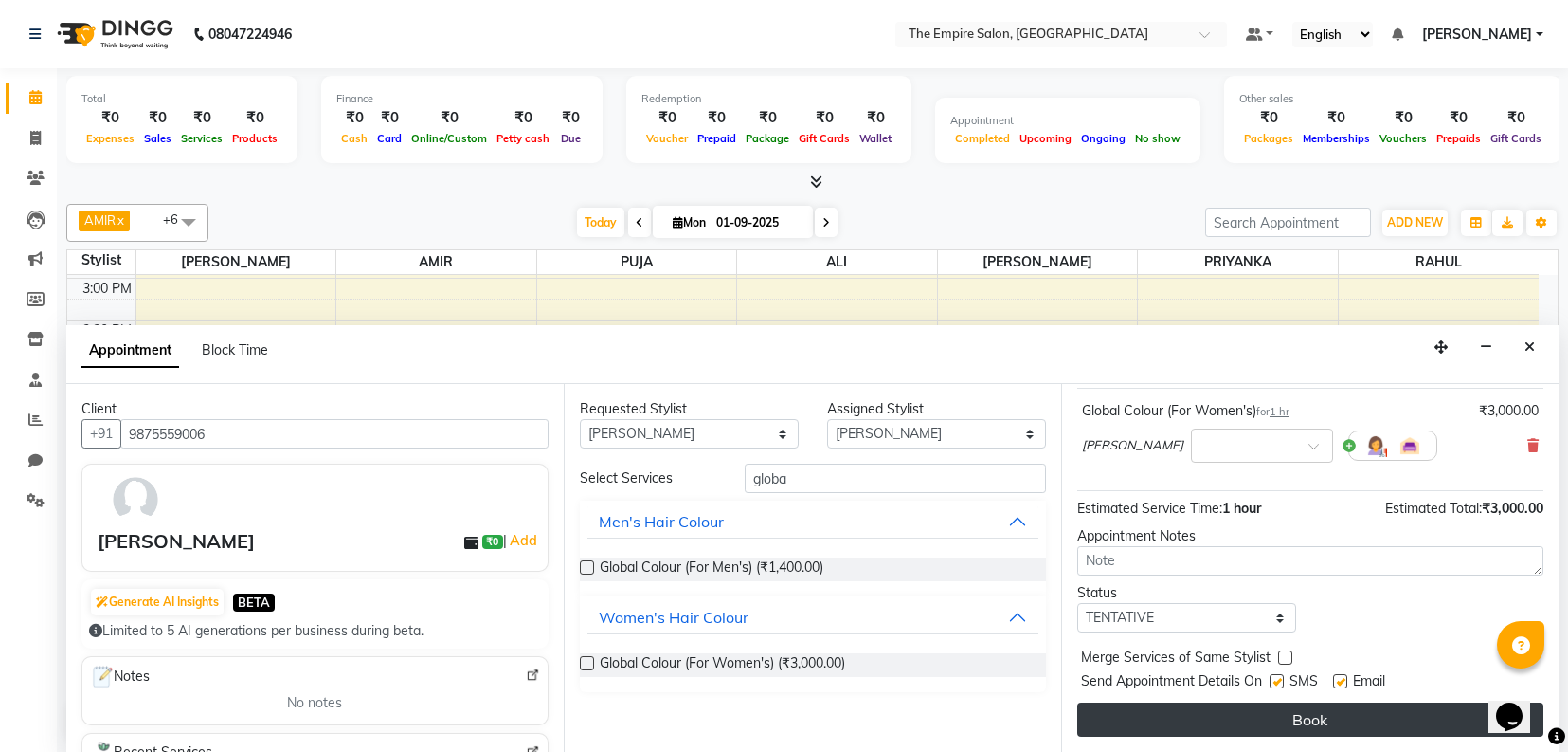
click at [1309, 713] on button "Book" at bounding box center [1311, 719] width 467 height 35
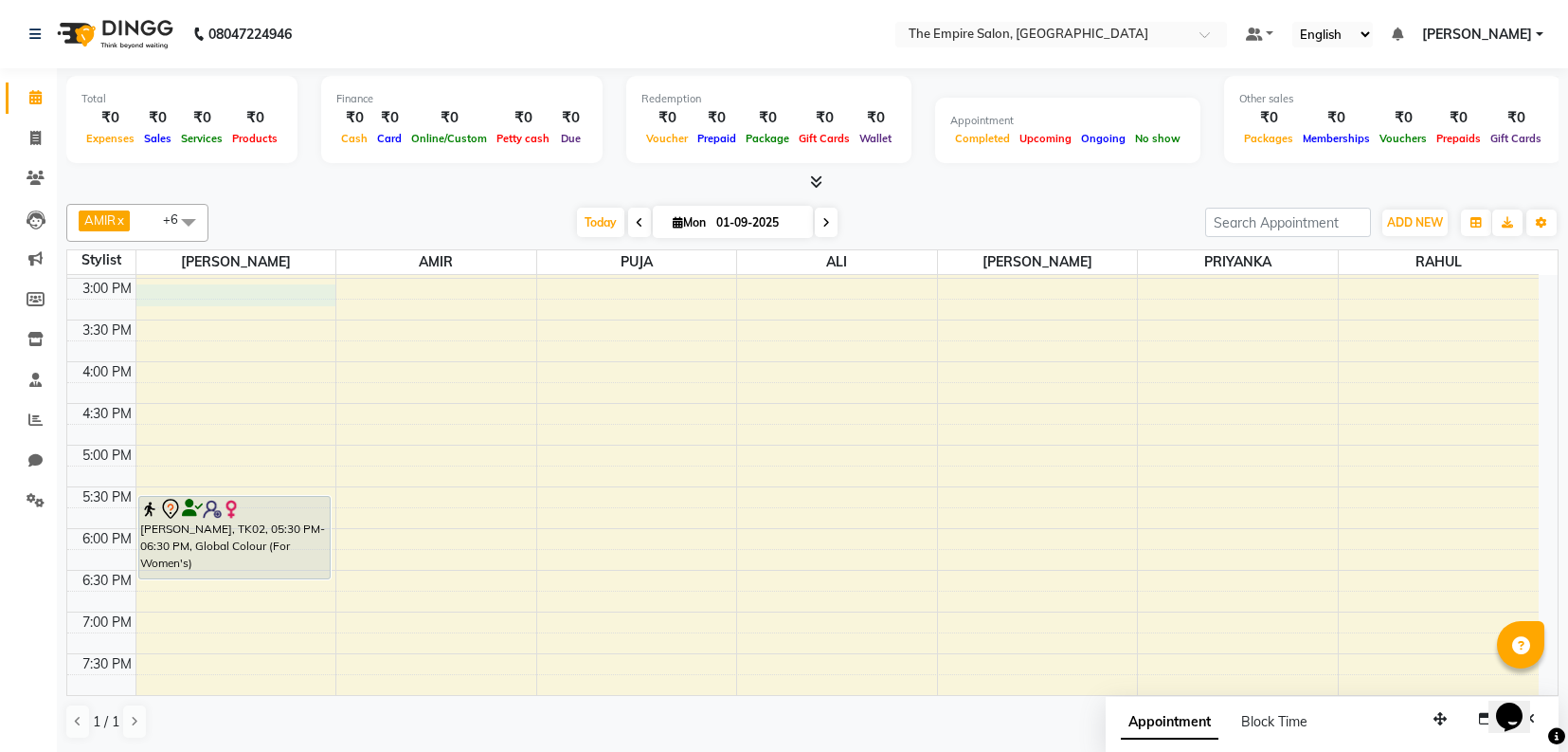
click at [177, 284] on div "8:00 AM 8:30 AM 9:00 AM 9:30 AM 10:00 AM 10:30 AM 11:00 AM 11:30 AM 12:00 PM 12…" at bounding box center [803, 194] width 1472 height 1000
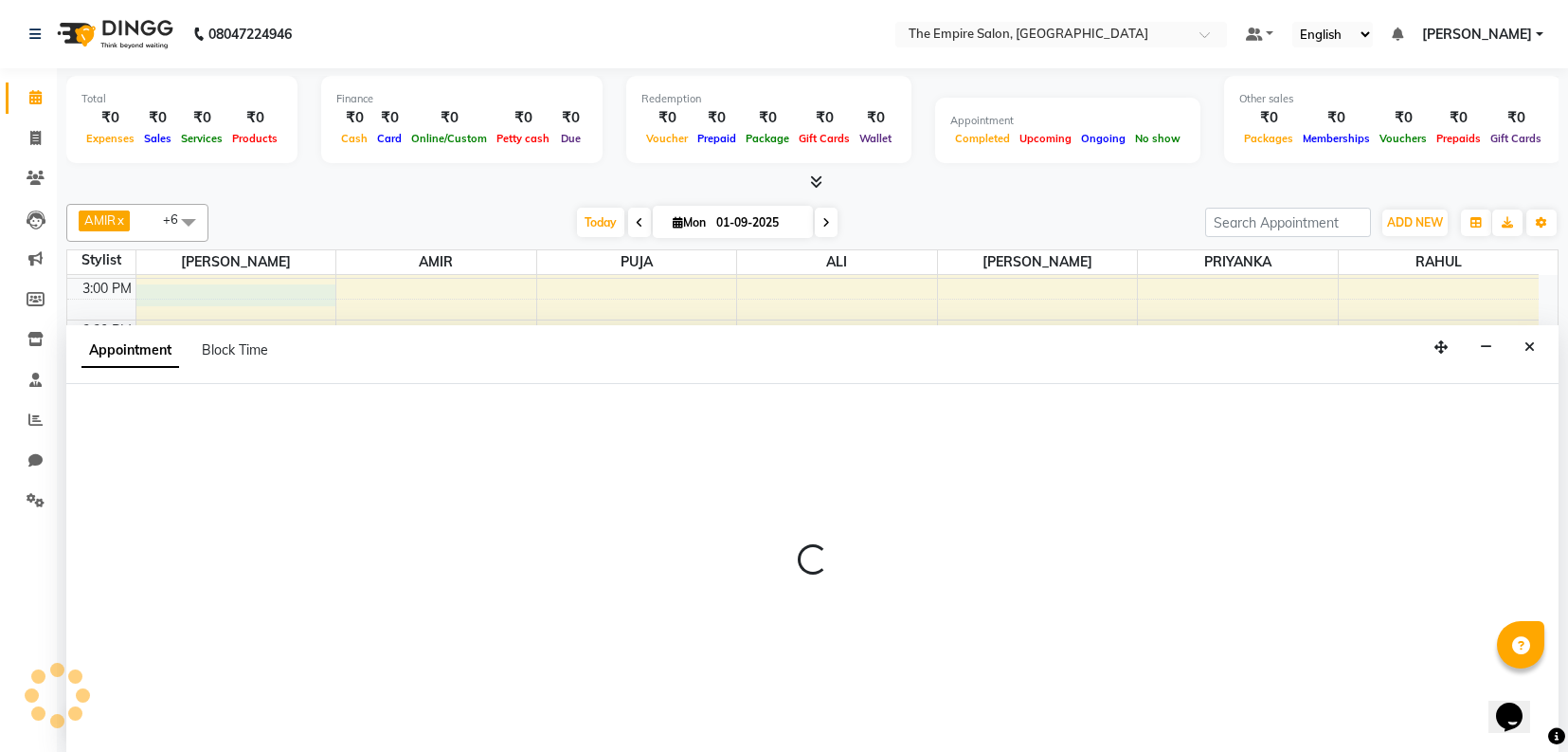
select select "78686"
select select "tentative"
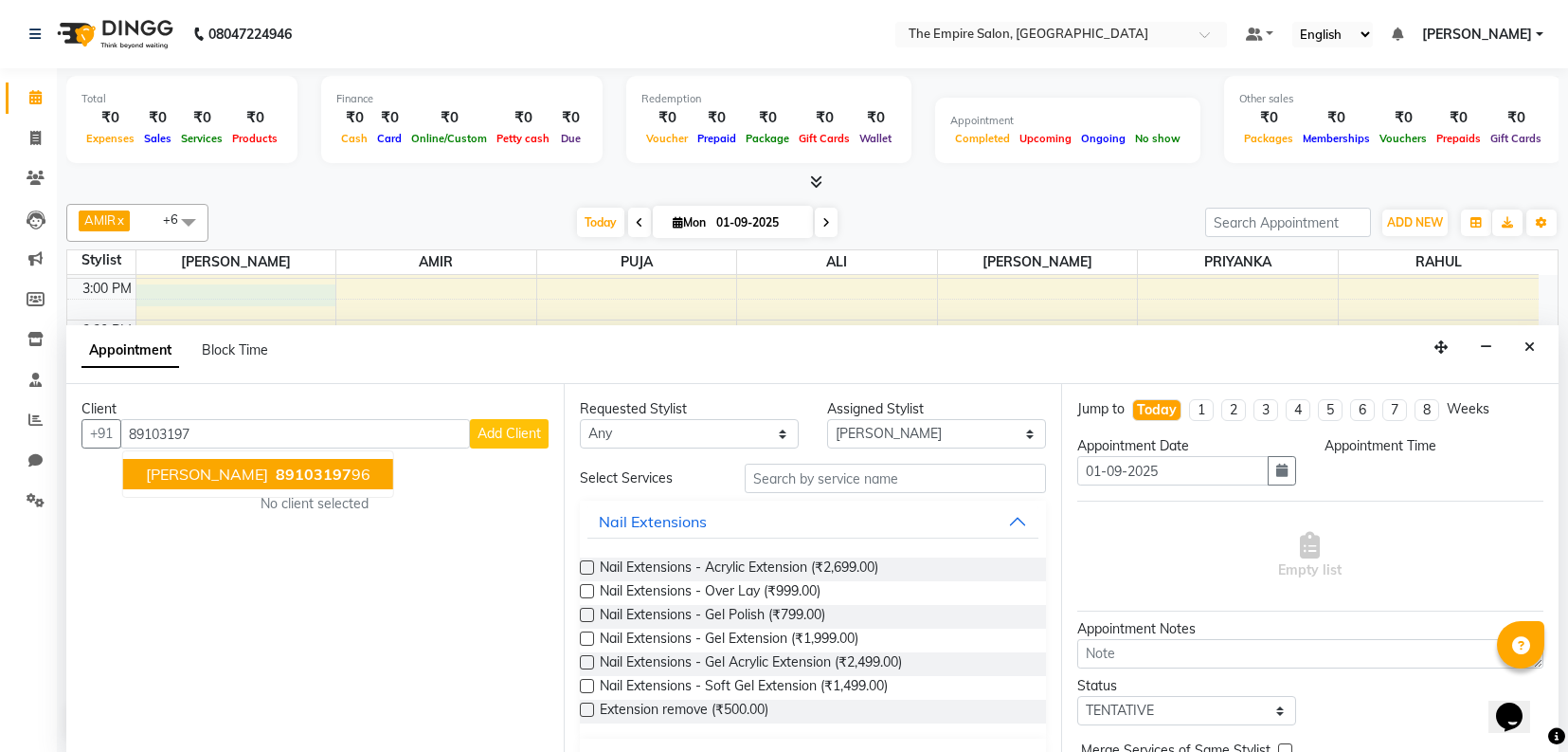
click at [216, 484] on button "[PERSON_NAME] 89103197 96" at bounding box center [257, 474] width 270 height 31
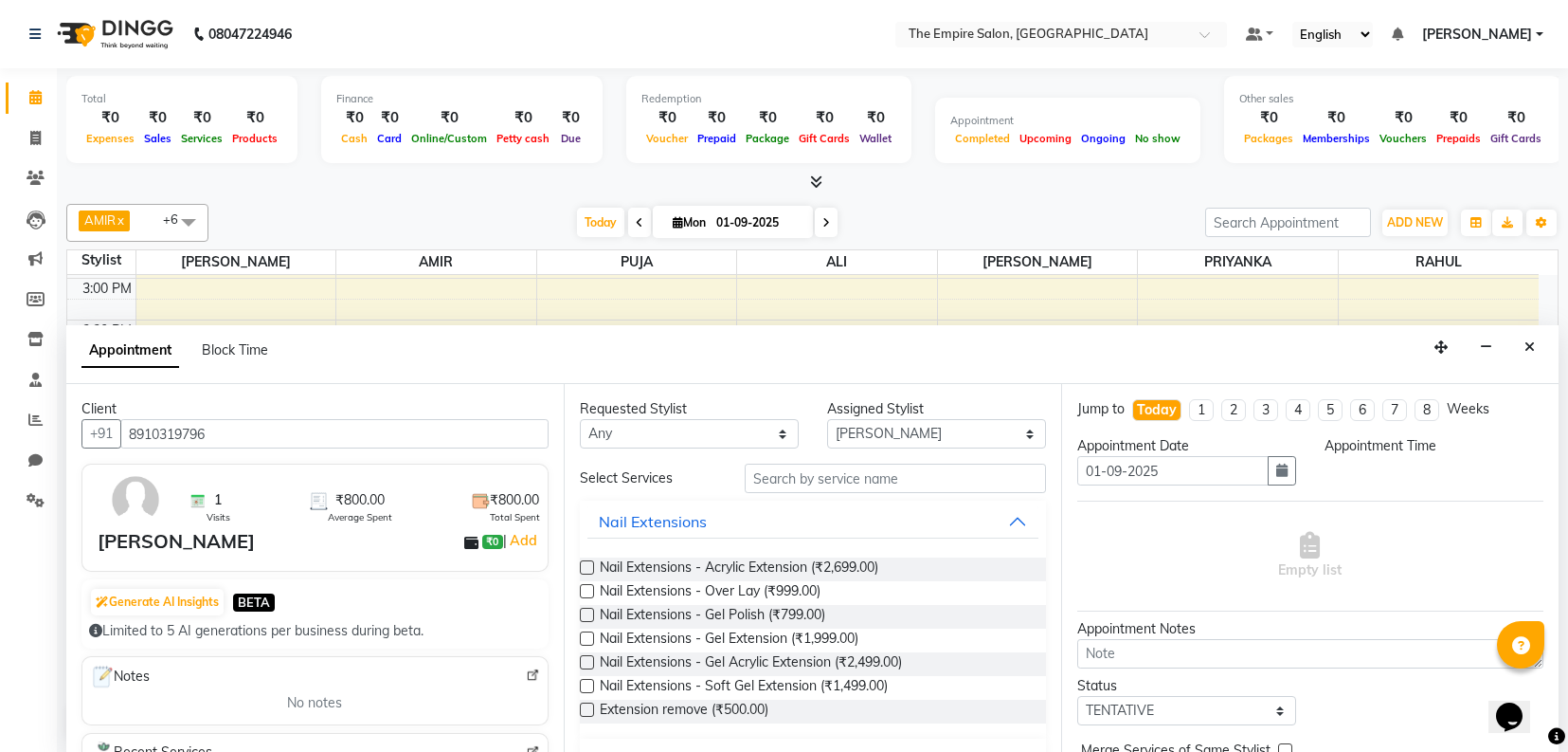
type input "8910319796"
click at [692, 436] on select "Any [PERSON_NAME] [PERSON_NAME] [PERSON_NAME] PRIYANKA PUJA [PERSON_NAME] [PERS…" at bounding box center [689, 433] width 219 height 30
select select "78686"
click at [580, 420] on select "Any [PERSON_NAME] [PERSON_NAME] [PERSON_NAME] PRIYANKA PUJA [PERSON_NAME] [PERS…" at bounding box center [689, 433] width 219 height 30
click at [827, 479] on input "text" at bounding box center [896, 478] width 302 height 30
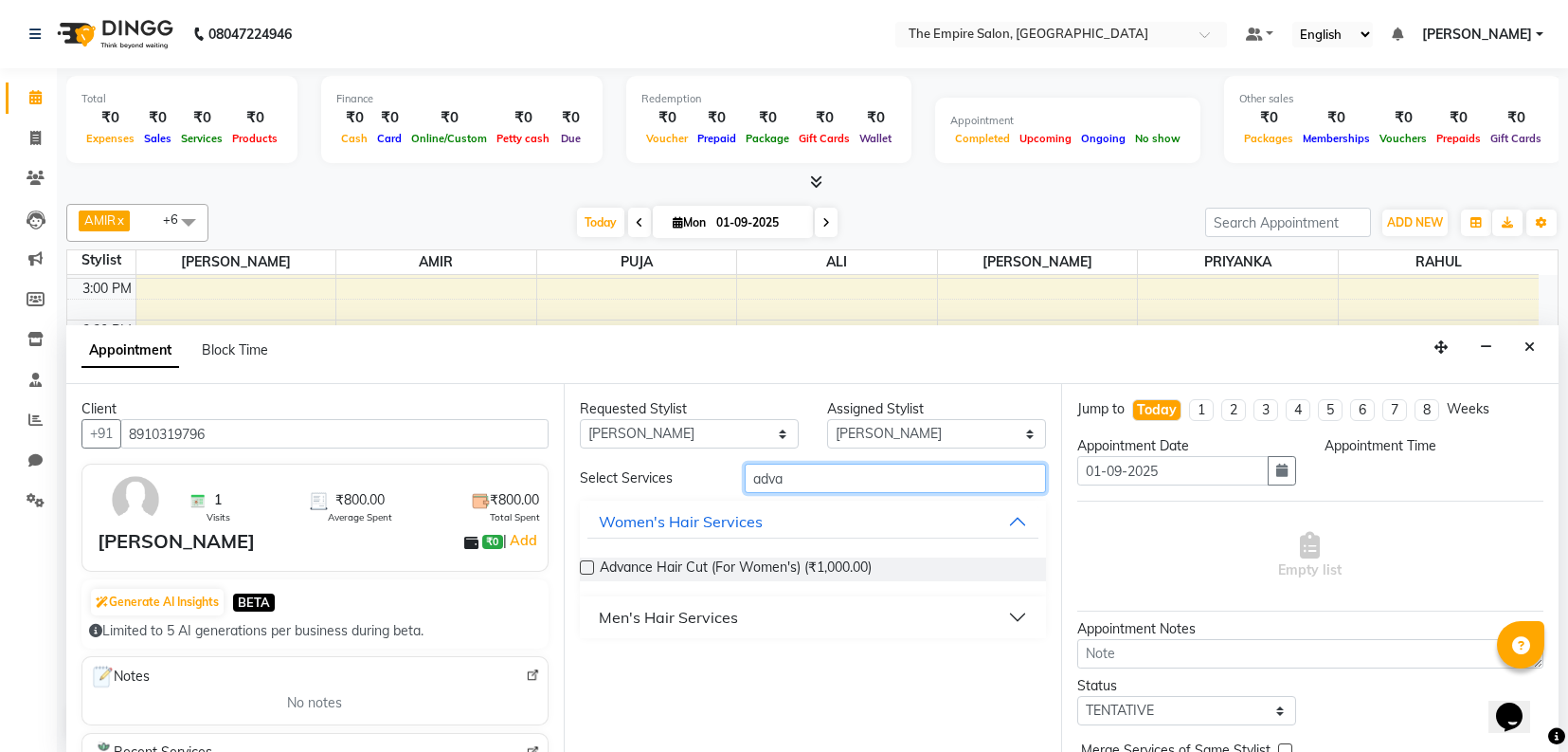
type input "adva"
click at [670, 620] on div "Men's Hair Services" at bounding box center [668, 618] width 139 height 23
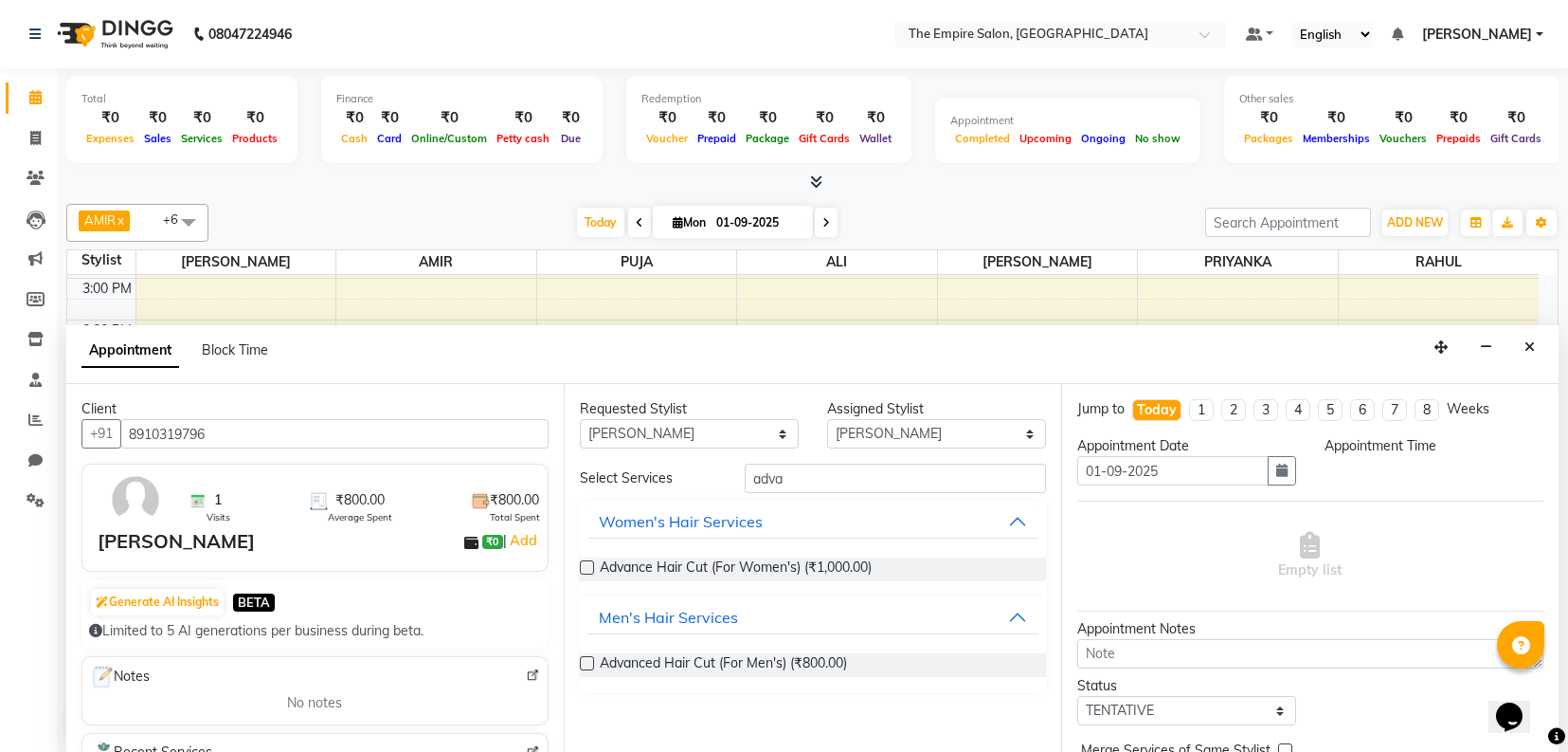
click at [590, 665] on label at bounding box center [587, 663] width 14 height 14
click at [590, 665] on input "checkbox" at bounding box center [586, 665] width 12 height 12
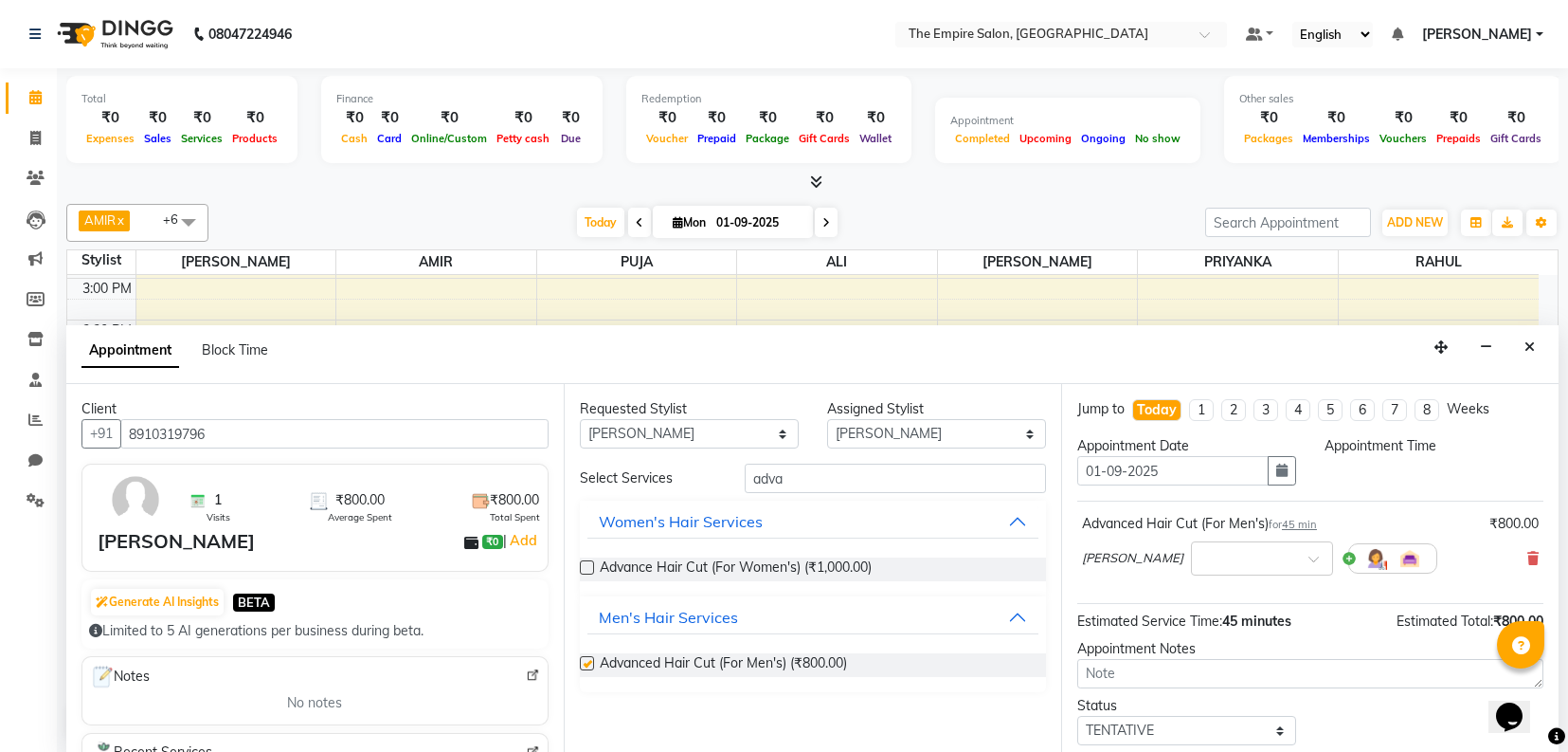
checkbox input "false"
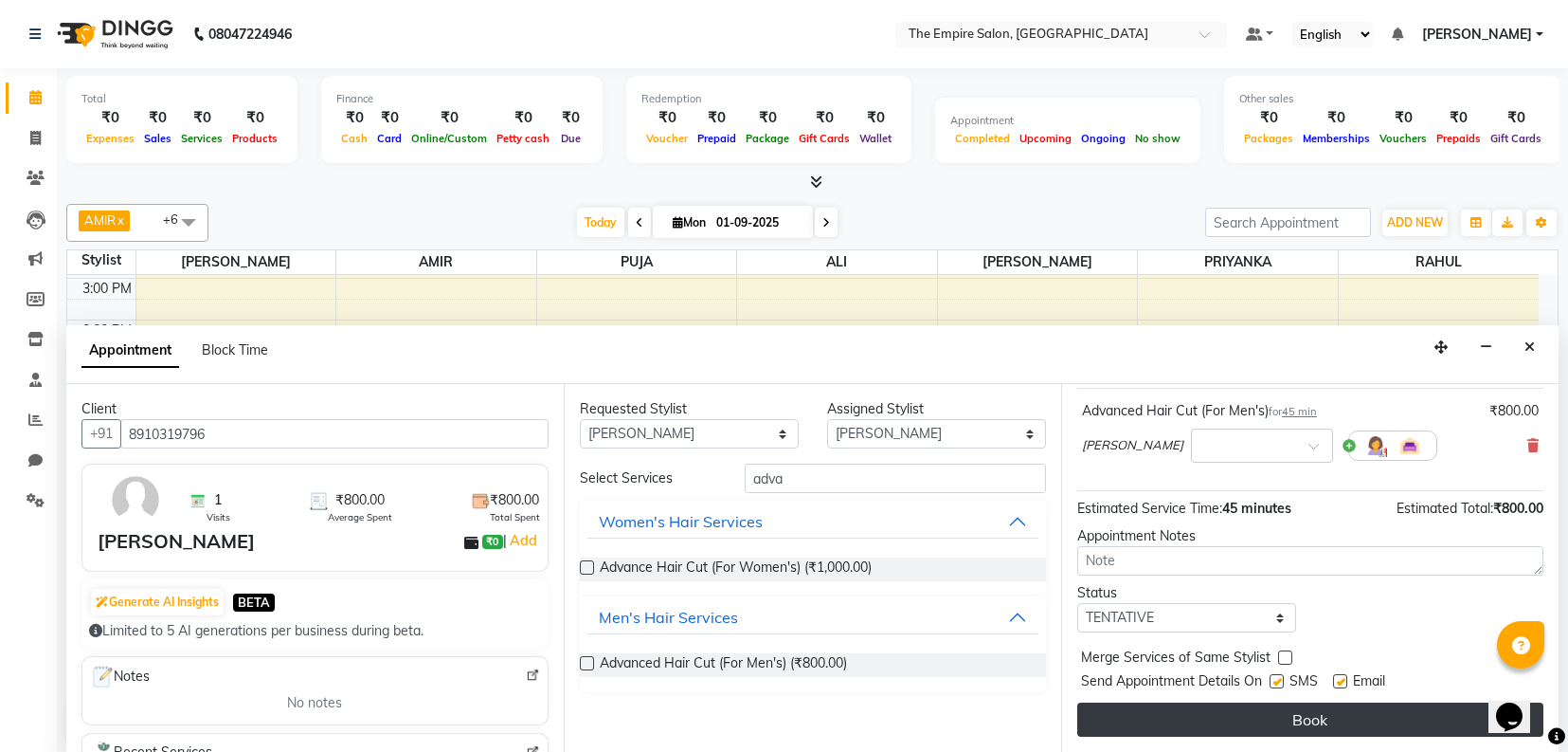
click at [1234, 723] on button "Book" at bounding box center [1311, 719] width 467 height 35
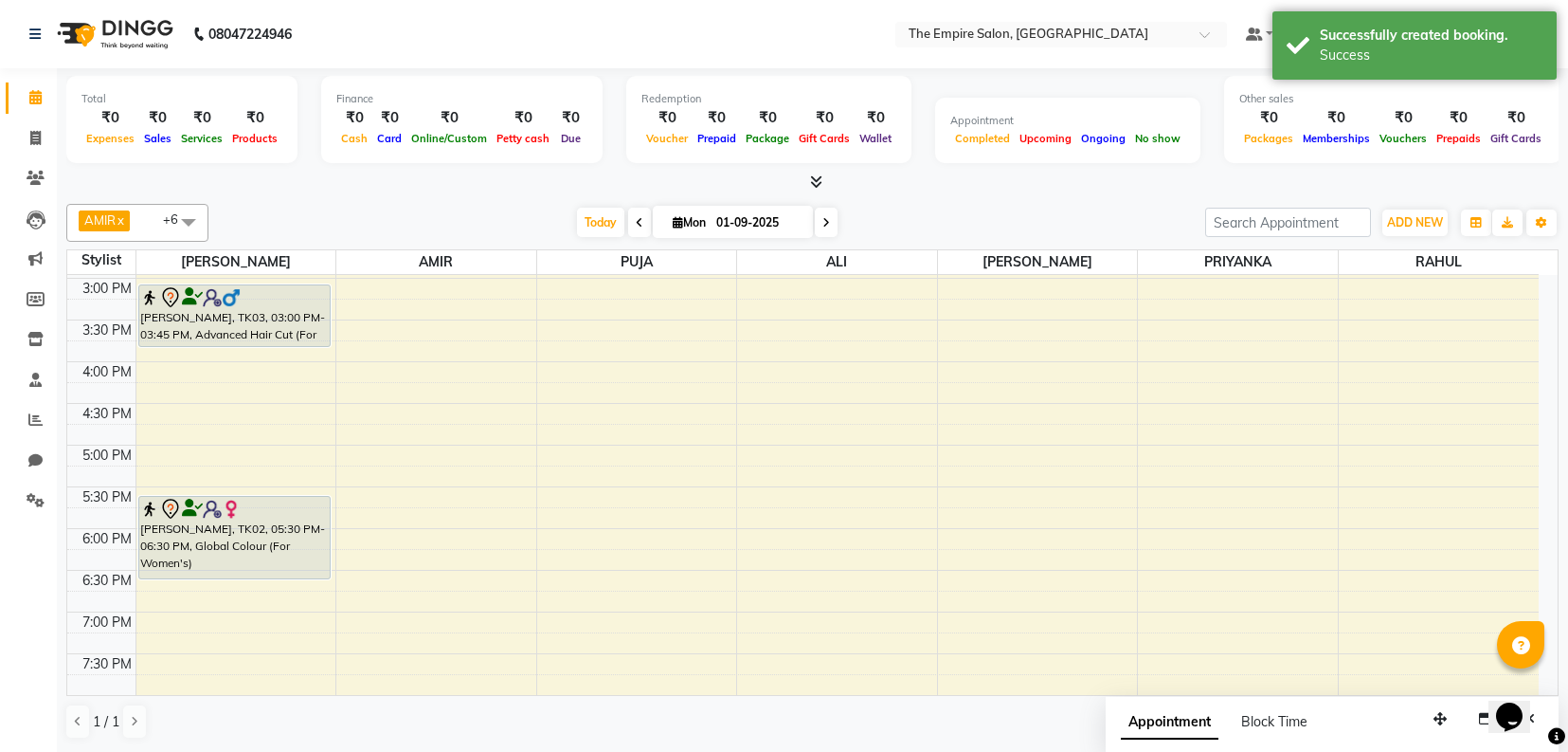
click at [823, 224] on icon at bounding box center [827, 223] width 8 height 12
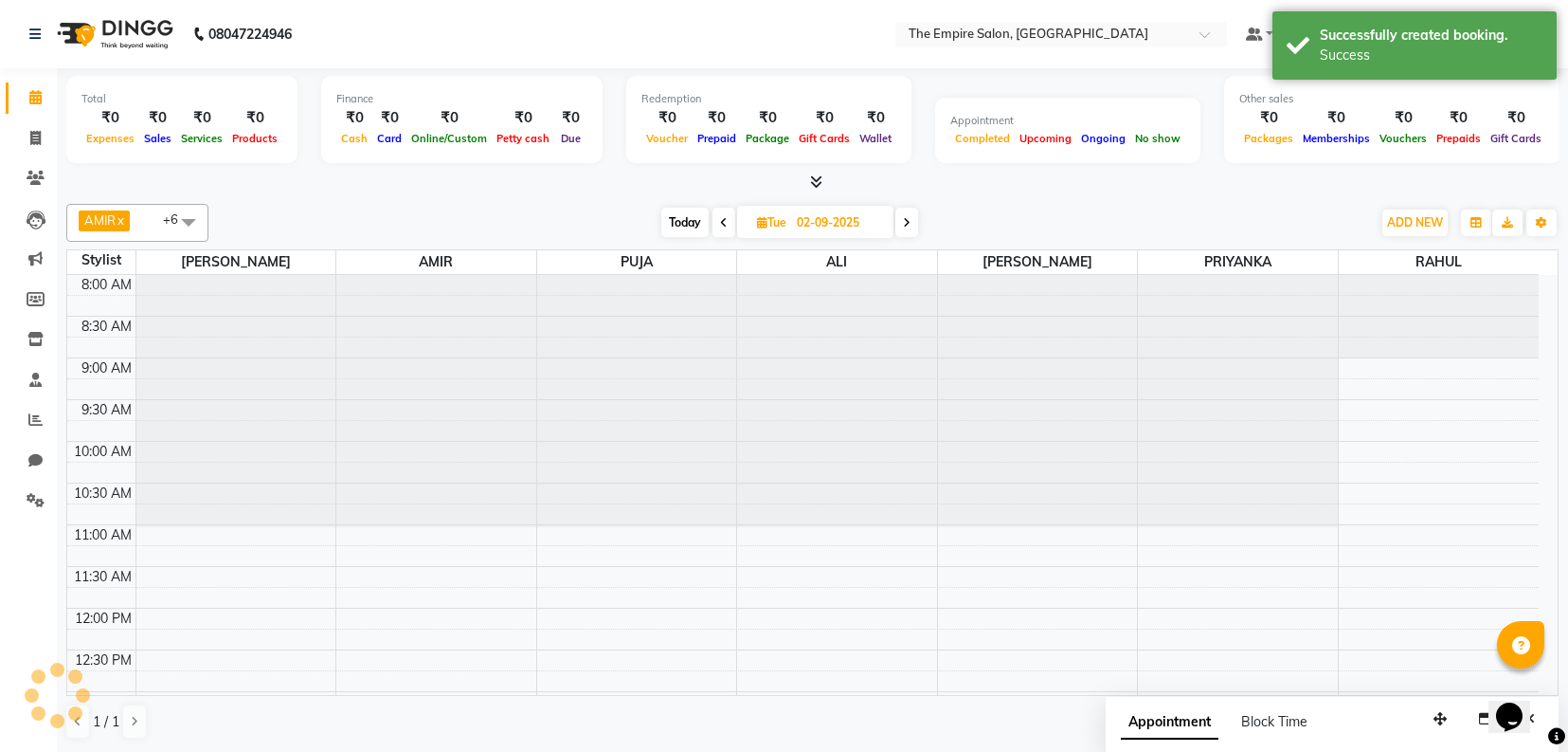
scroll to position [423, 0]
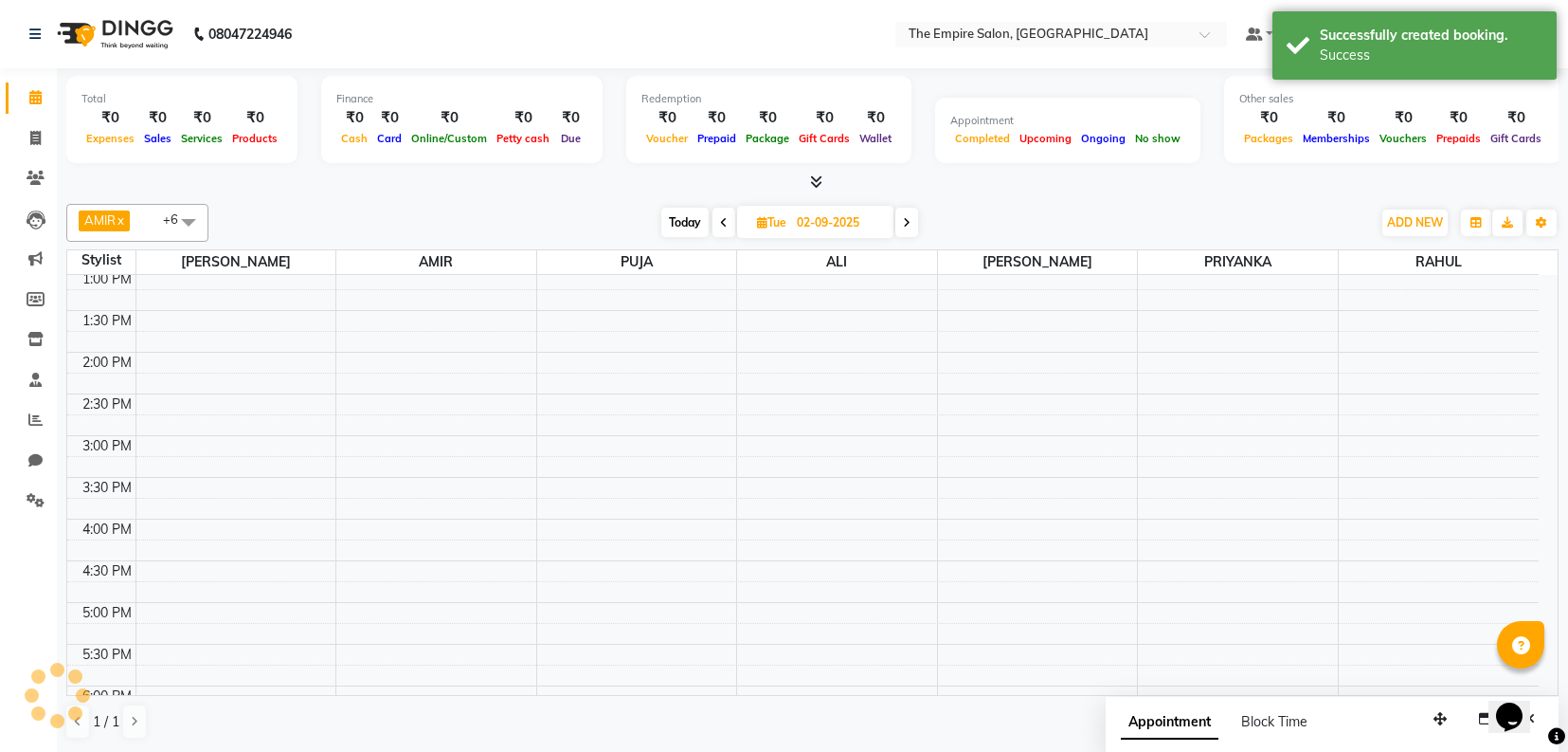
click at [908, 225] on icon at bounding box center [907, 223] width 8 height 12
type input "[DATE]"
click at [191, 622] on div "8:00 AM 8:30 AM 9:00 AM 9:30 AM 10:00 AM 10:30 AM 11:00 AM 11:30 AM 12:00 PM 12…" at bounding box center [803, 352] width 1472 height 1000
select select "78686"
select select "tentative"
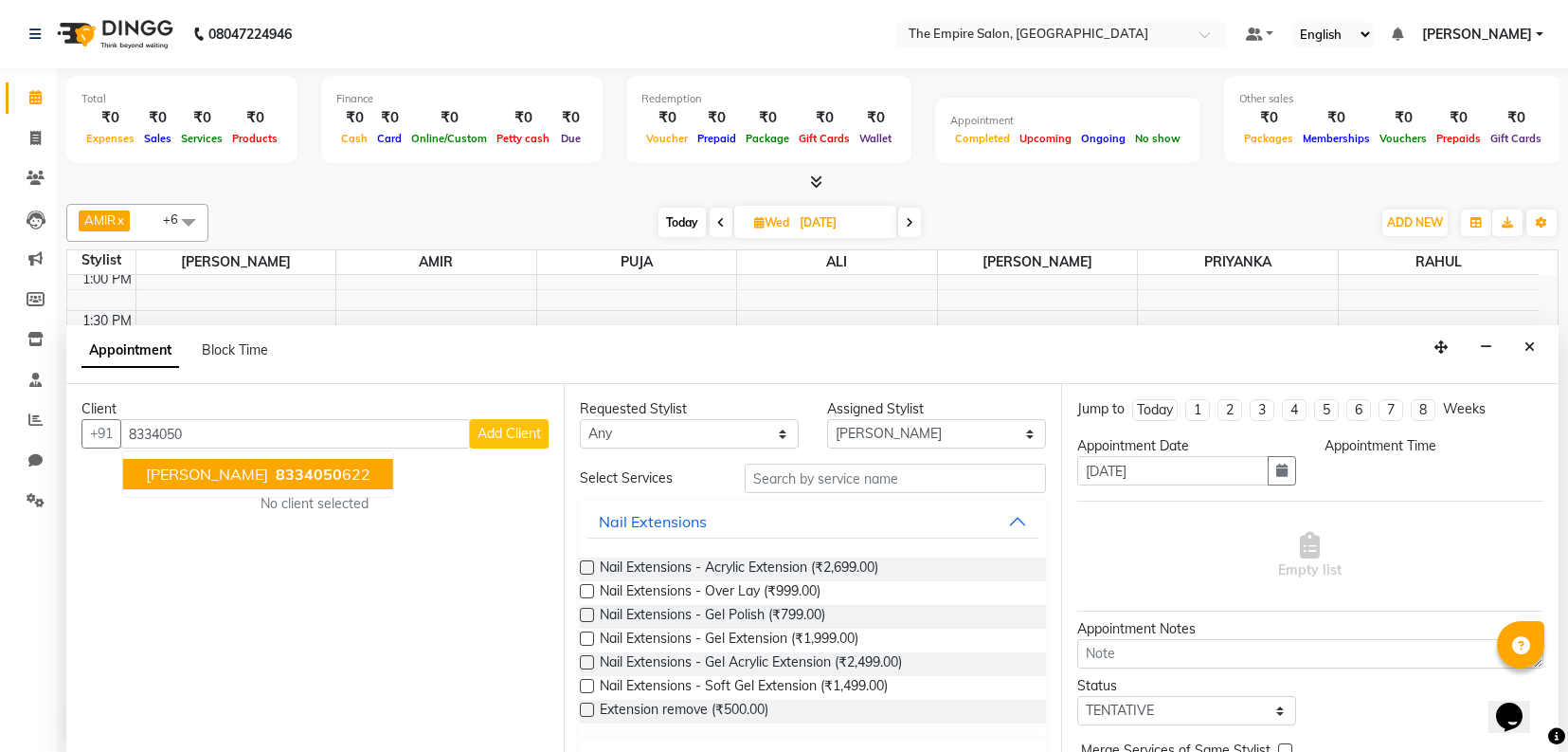
click at [262, 474] on span "[PERSON_NAME]" at bounding box center [206, 474] width 122 height 19
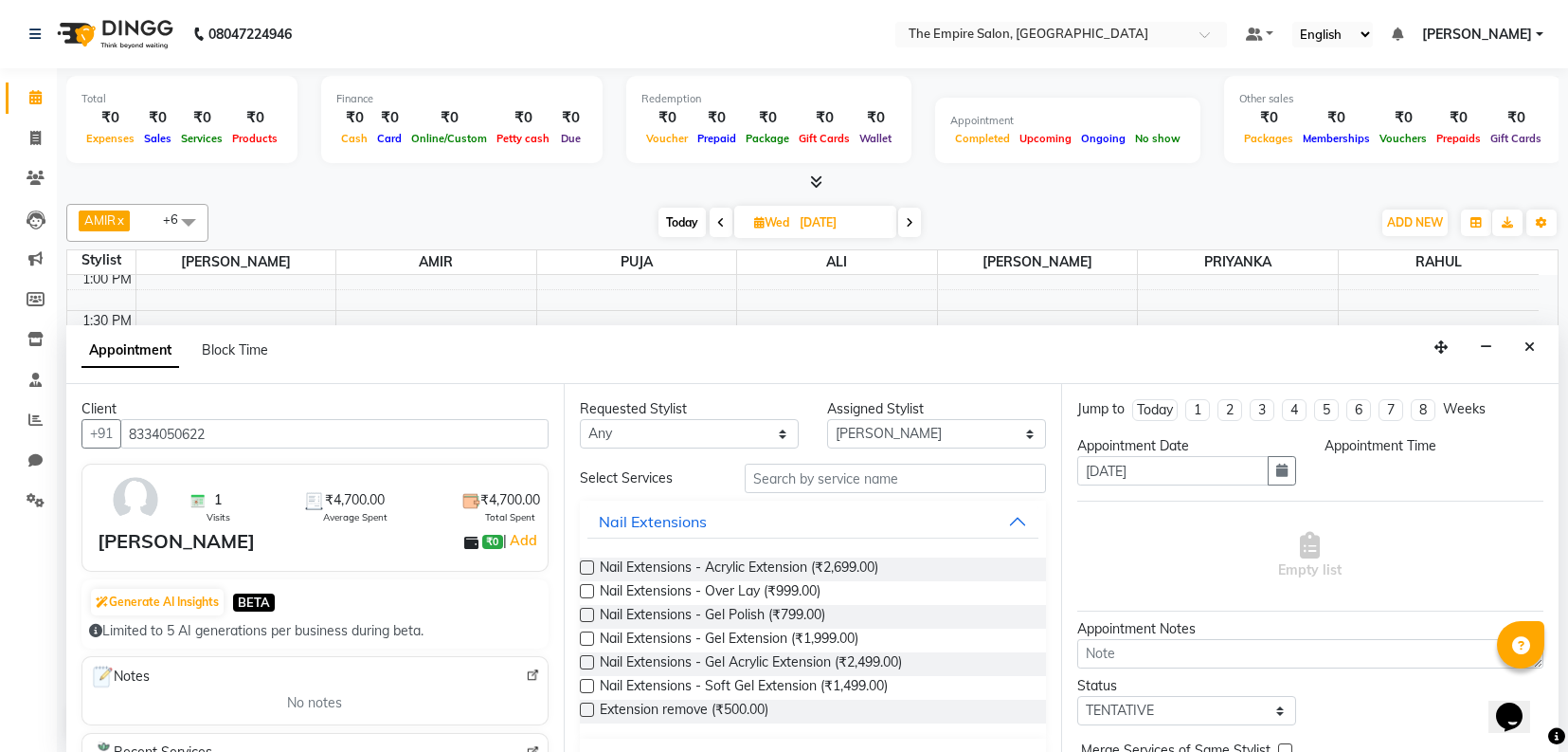
type input "8334050622"
click at [662, 448] on select "Any [PERSON_NAME] [PERSON_NAME] [PERSON_NAME] PRIYANKA PUJA [PERSON_NAME] [PERS…" at bounding box center [689, 433] width 219 height 30
select select "78686"
click at [580, 420] on select "Any [PERSON_NAME] [PERSON_NAME] [PERSON_NAME] PRIYANKA PUJA [PERSON_NAME] [PERS…" at bounding box center [689, 433] width 219 height 30
click at [864, 472] on input "text" at bounding box center [896, 478] width 302 height 30
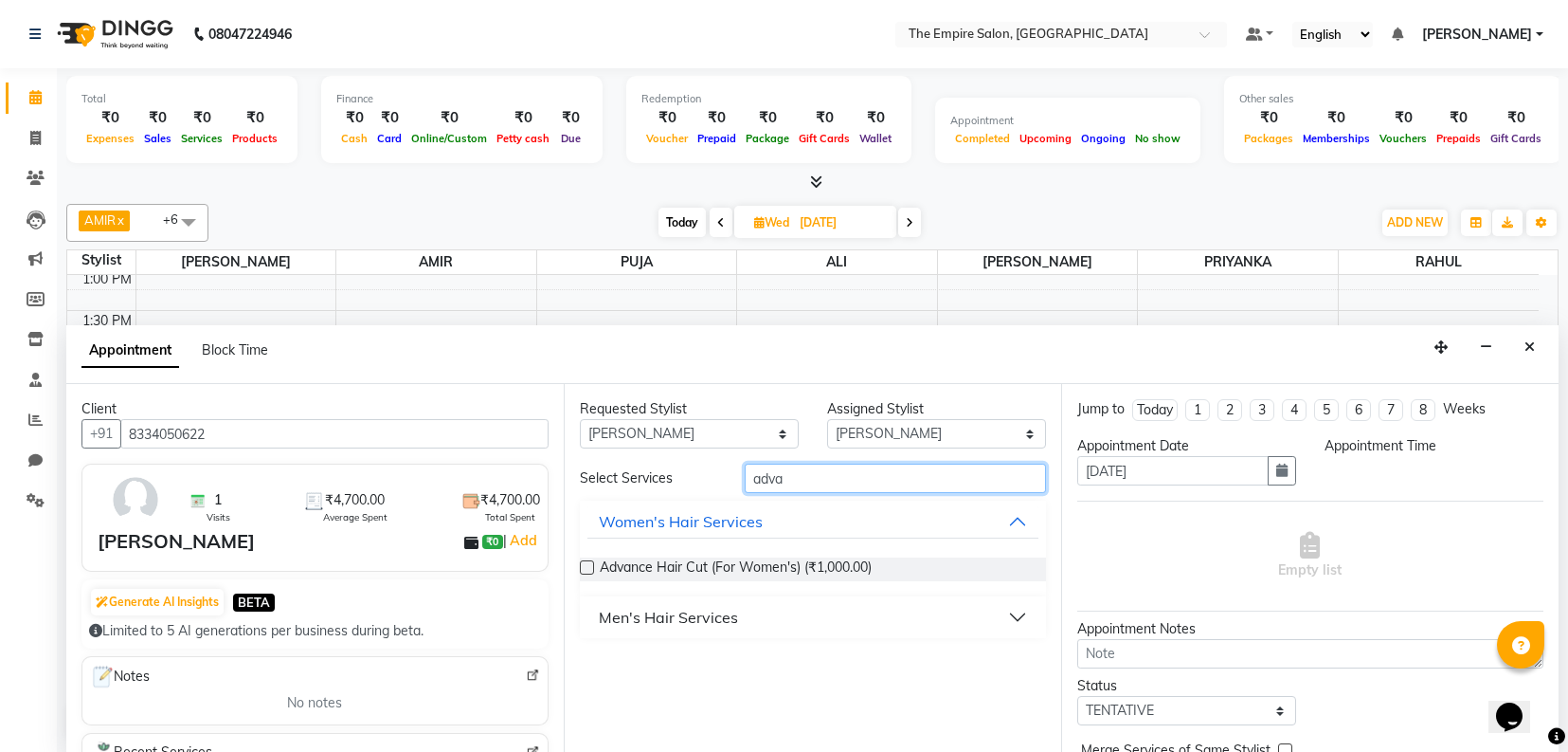
type input "adva"
click at [591, 565] on label at bounding box center [587, 567] width 14 height 14
click at [591, 565] on input "checkbox" at bounding box center [586, 569] width 12 height 12
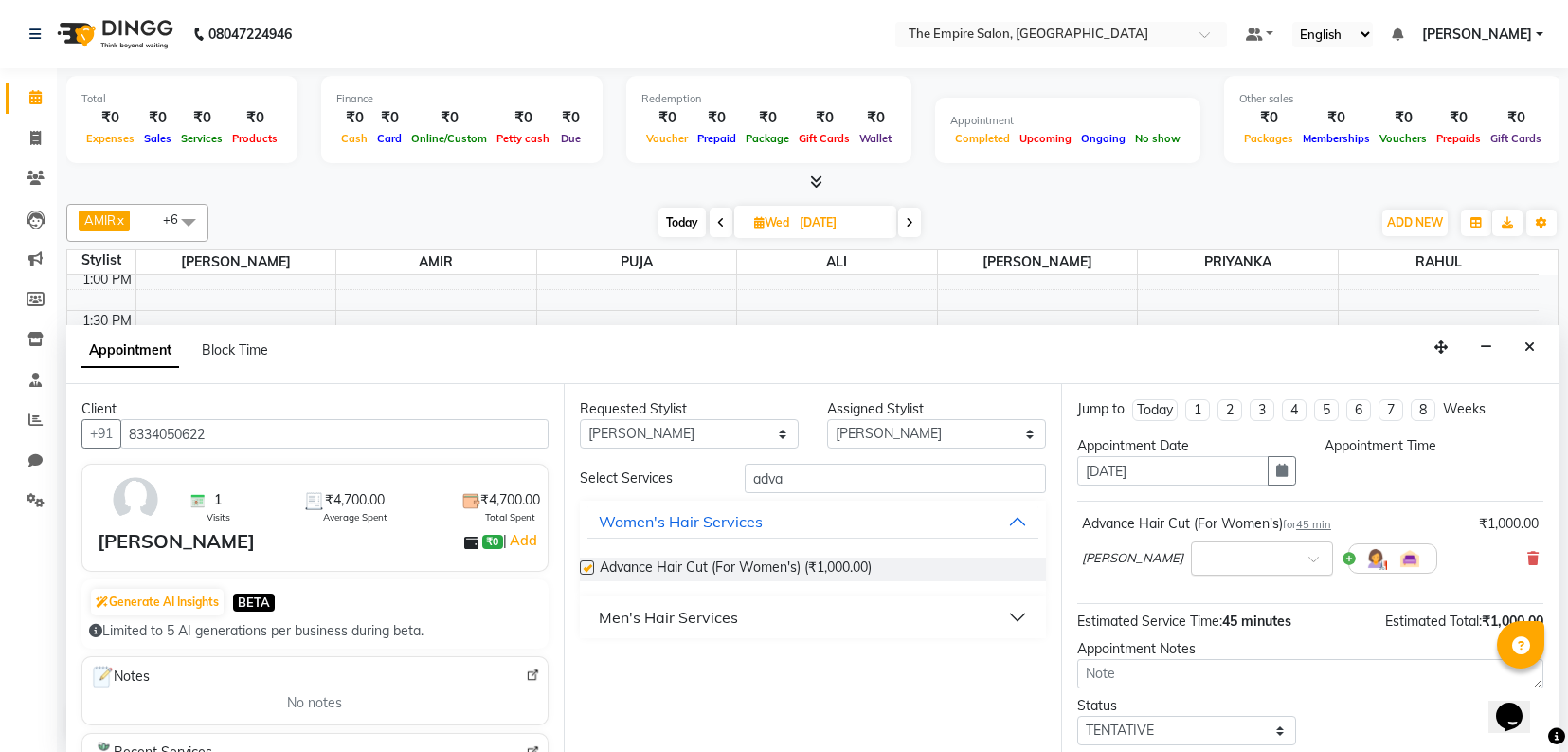
checkbox input "false"
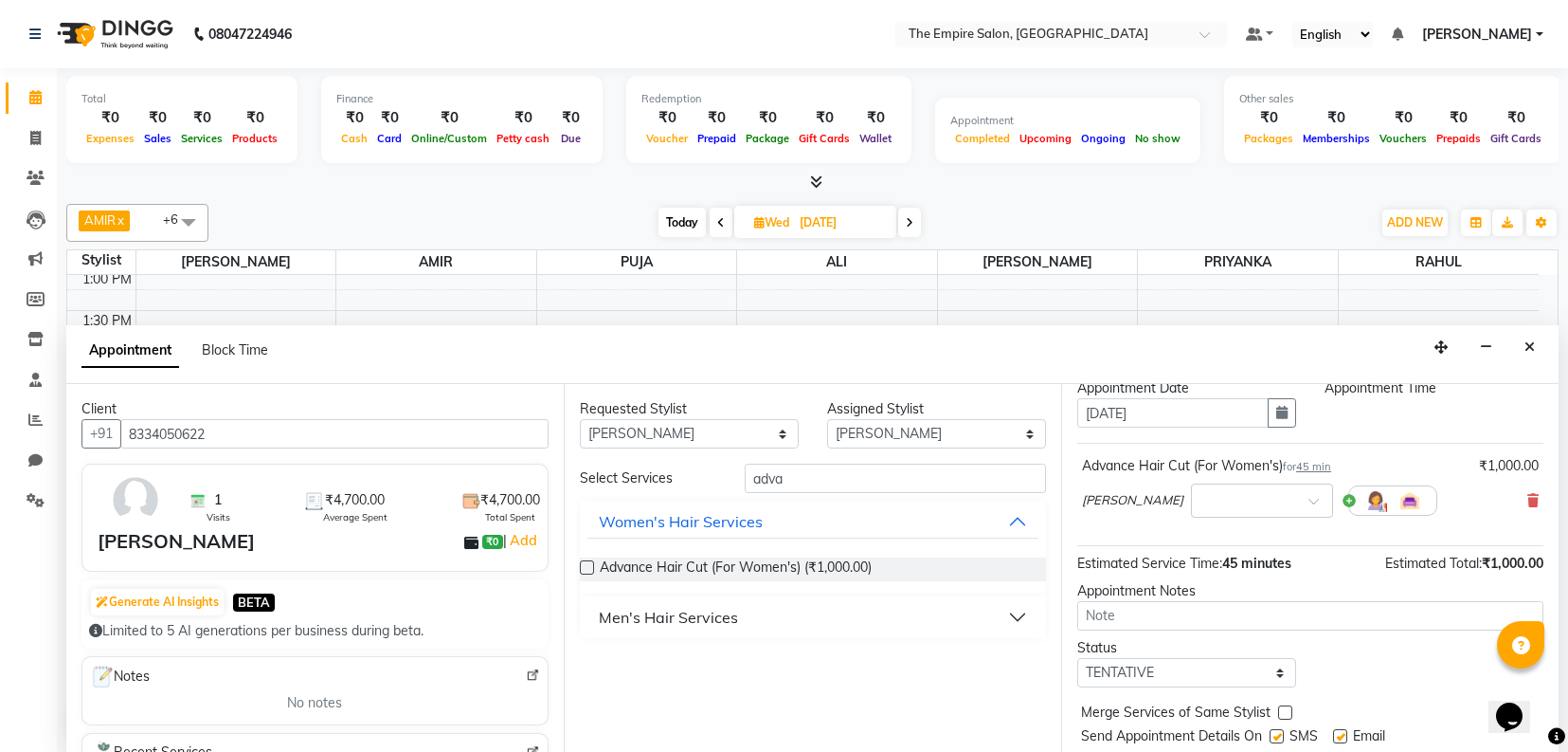
scroll to position [114, 0]
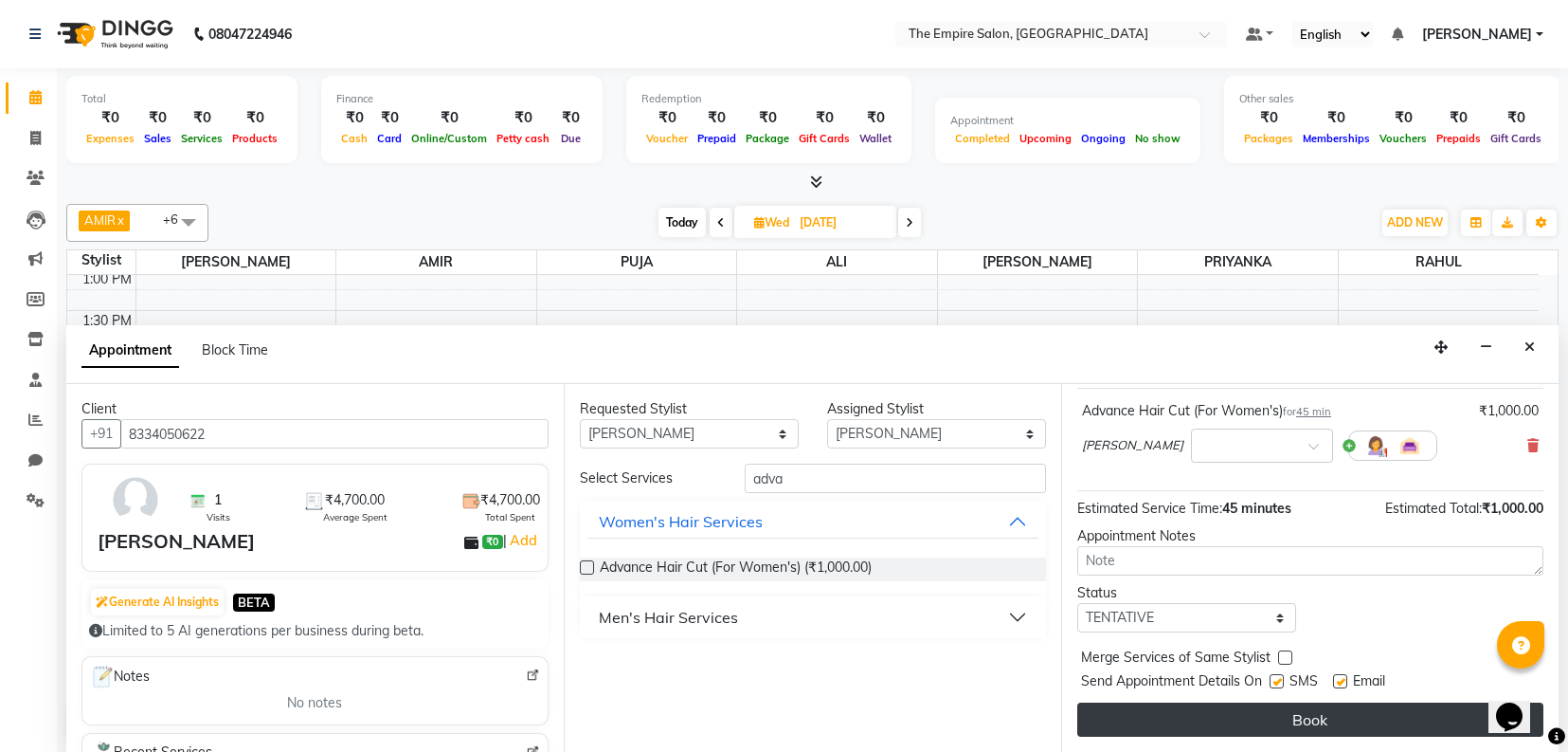
click at [1203, 722] on button "Book" at bounding box center [1311, 719] width 467 height 35
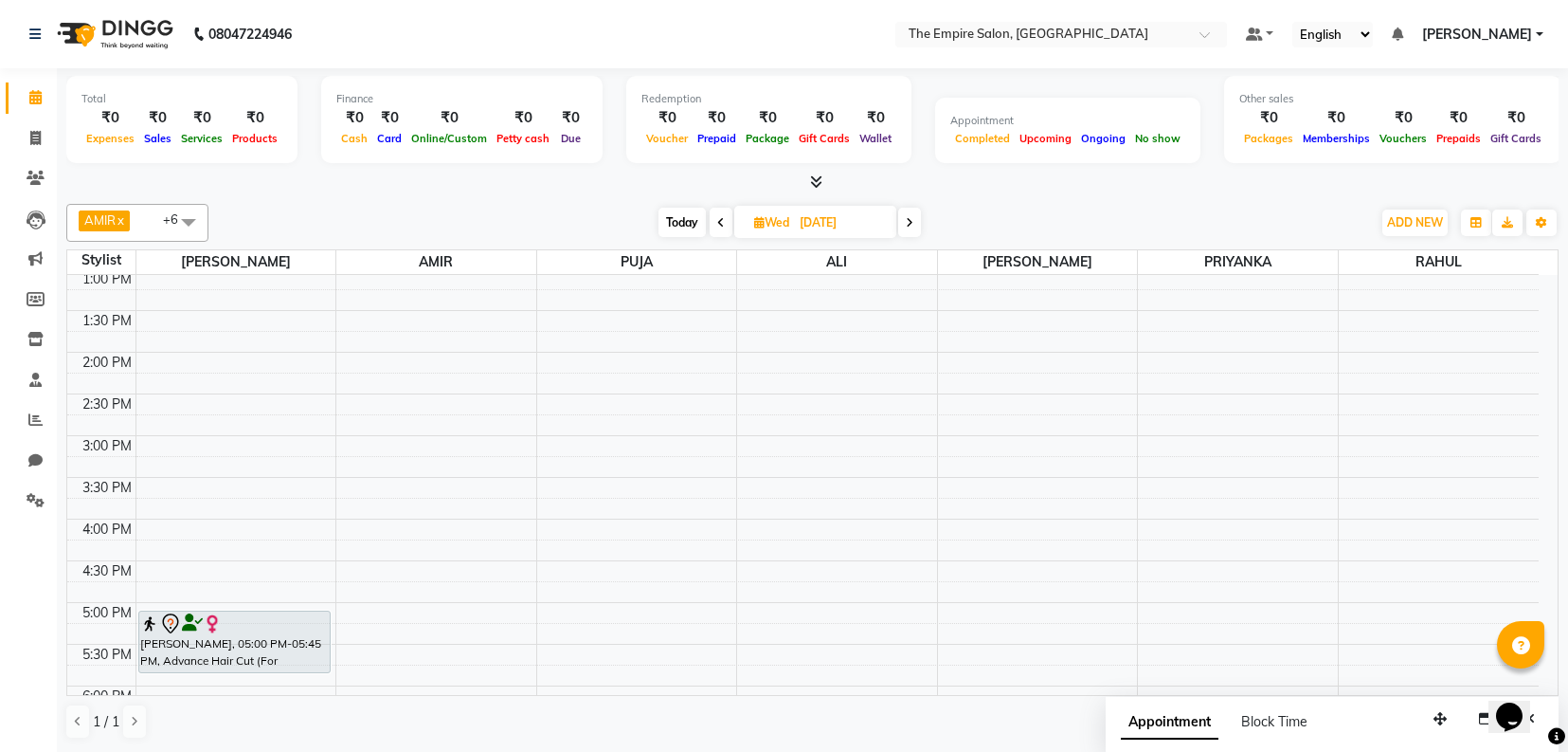
click at [671, 223] on span "Today" at bounding box center [682, 222] width 47 height 30
type input "01-09-2025"
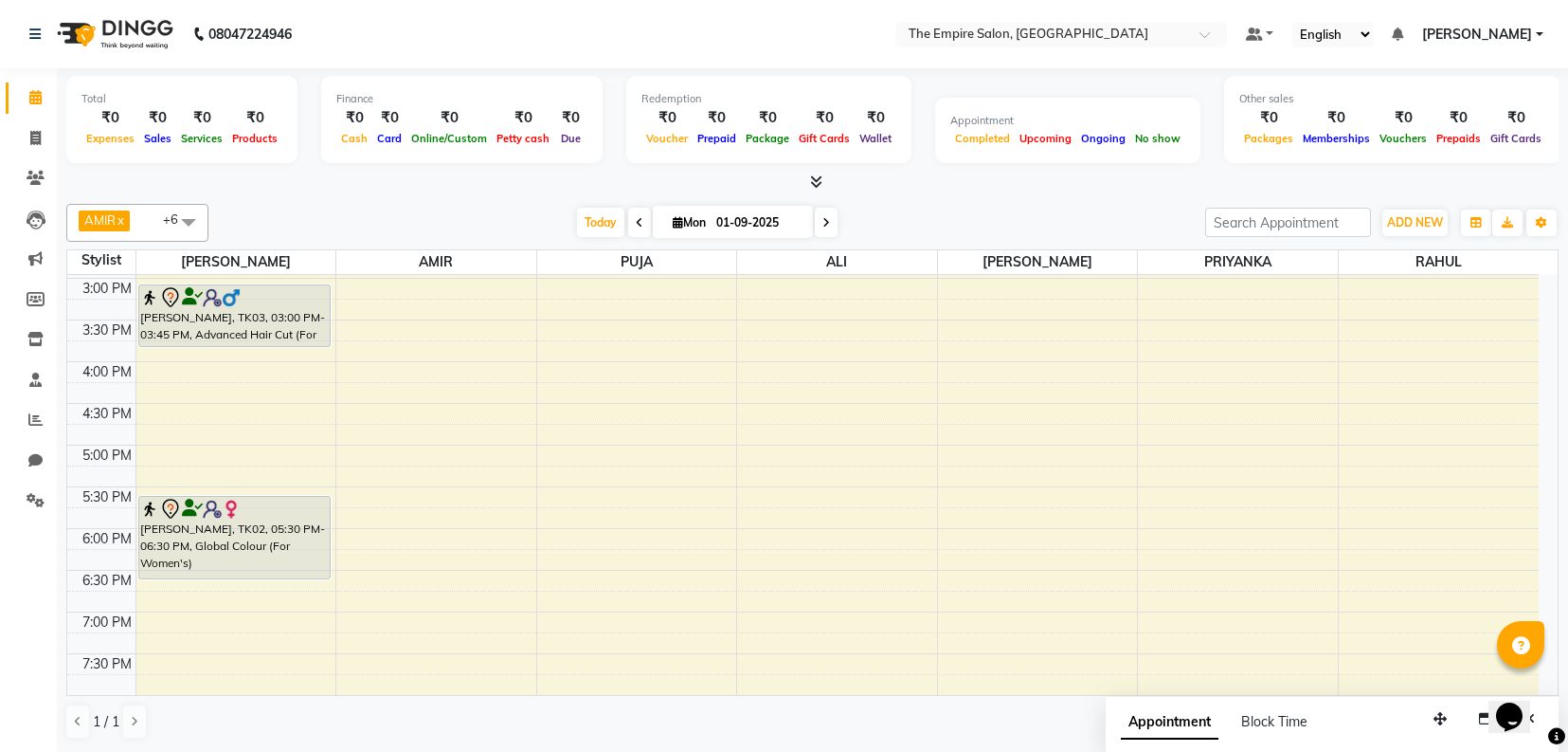
scroll to position [0, 0]
